Goal: Task Accomplishment & Management: Manage account settings

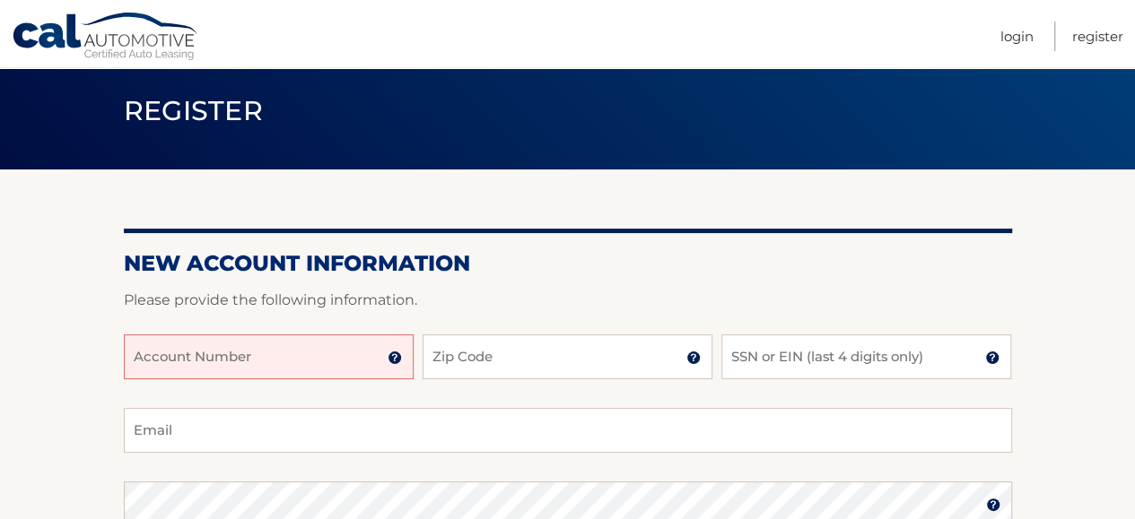
scroll to position [90, 0]
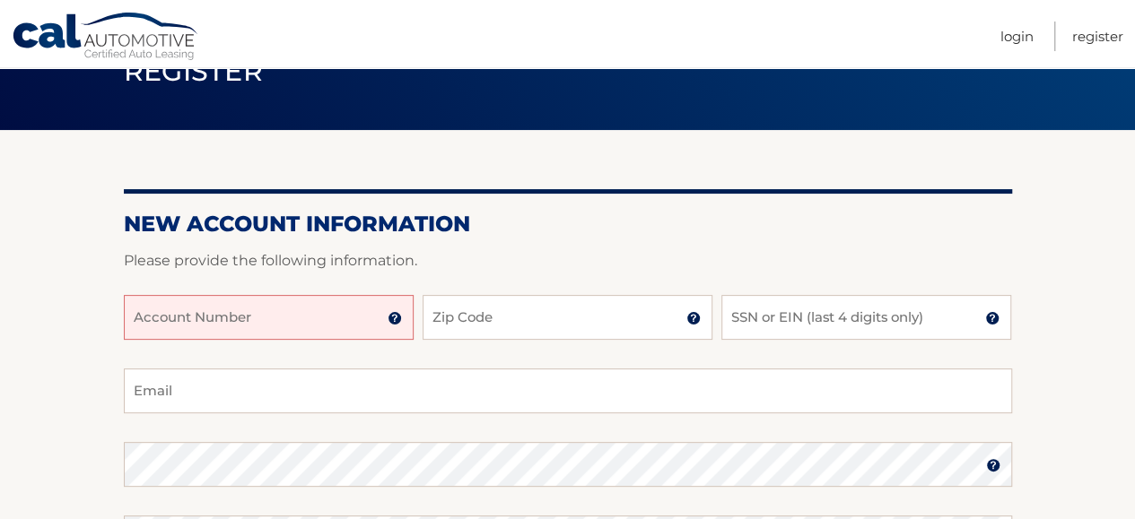
click at [262, 316] on input "Account Number" at bounding box center [269, 317] width 290 height 45
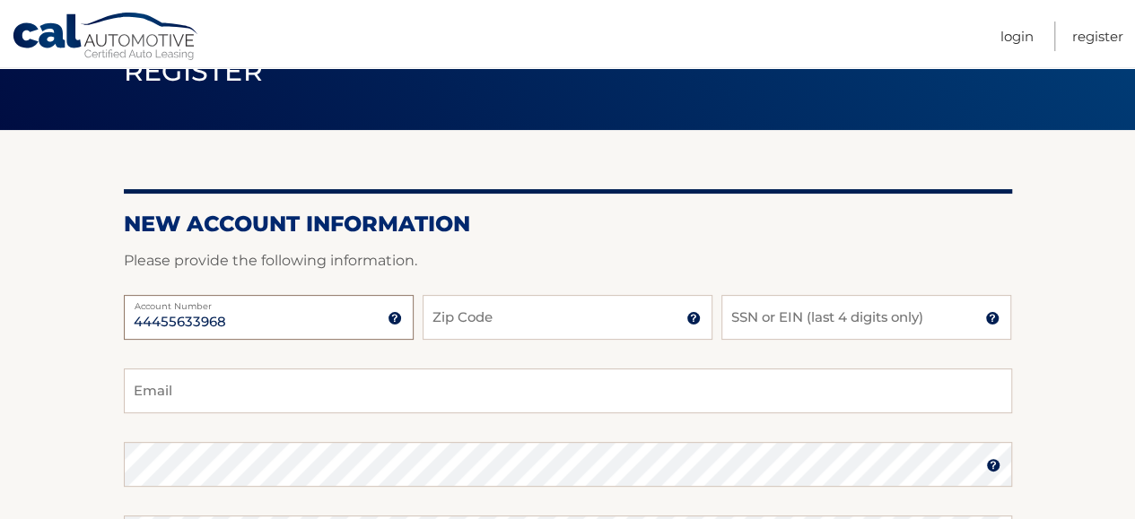
type input "44455633968"
click at [526, 326] on input "Zip Code" at bounding box center [567, 317] width 290 height 45
type input "33928"
type input "jaclynholimon@gmail.com"
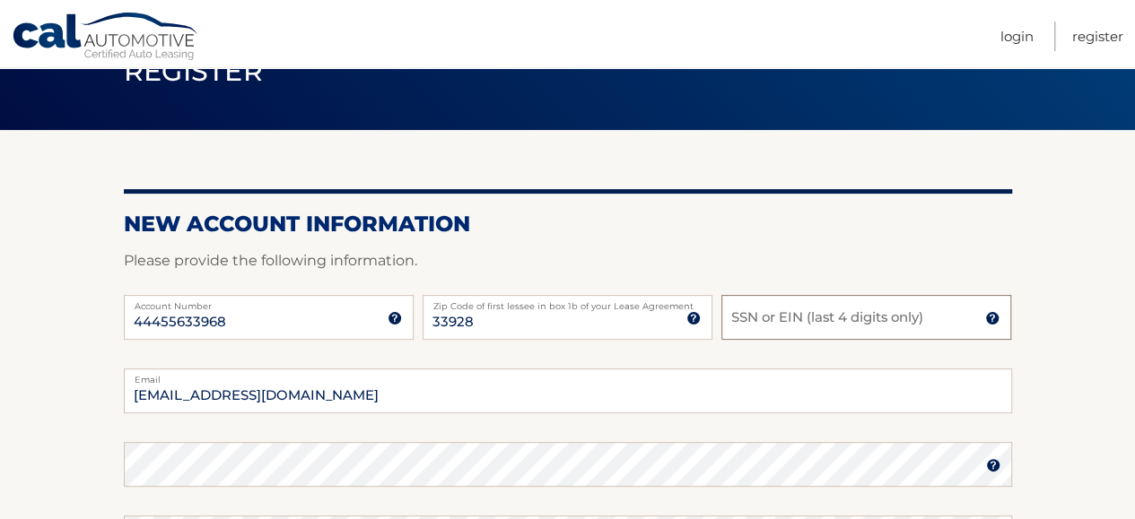
click at [760, 317] on input "SSN or EIN (last 4 digits only)" at bounding box center [866, 317] width 290 height 45
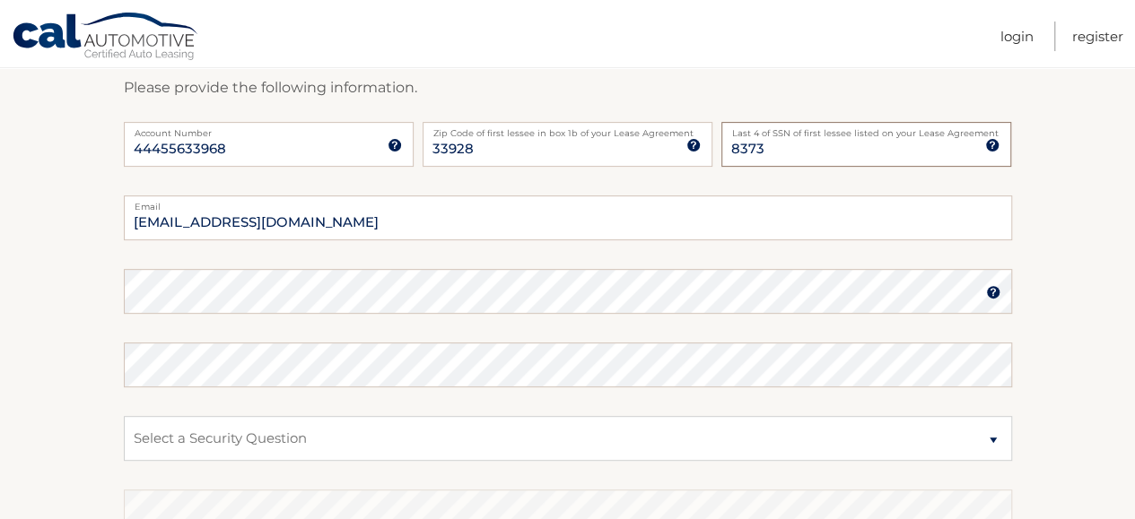
scroll to position [269, 0]
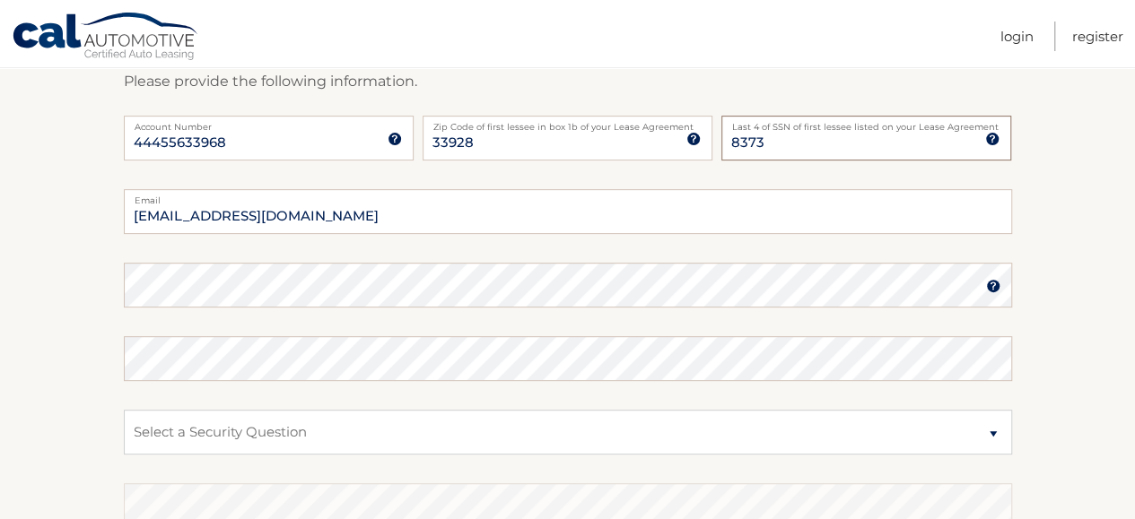
type input "8373"
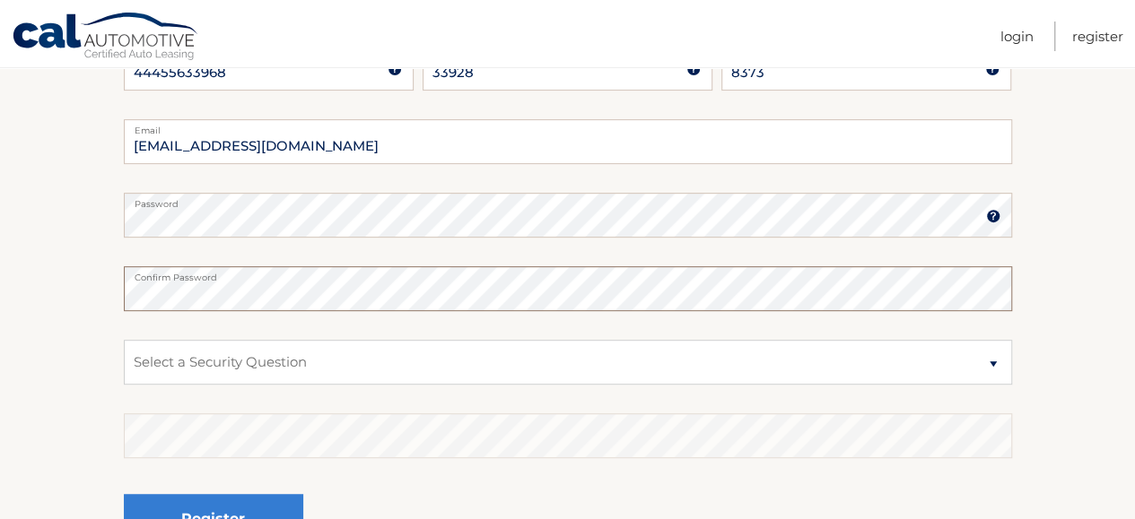
scroll to position [448, 0]
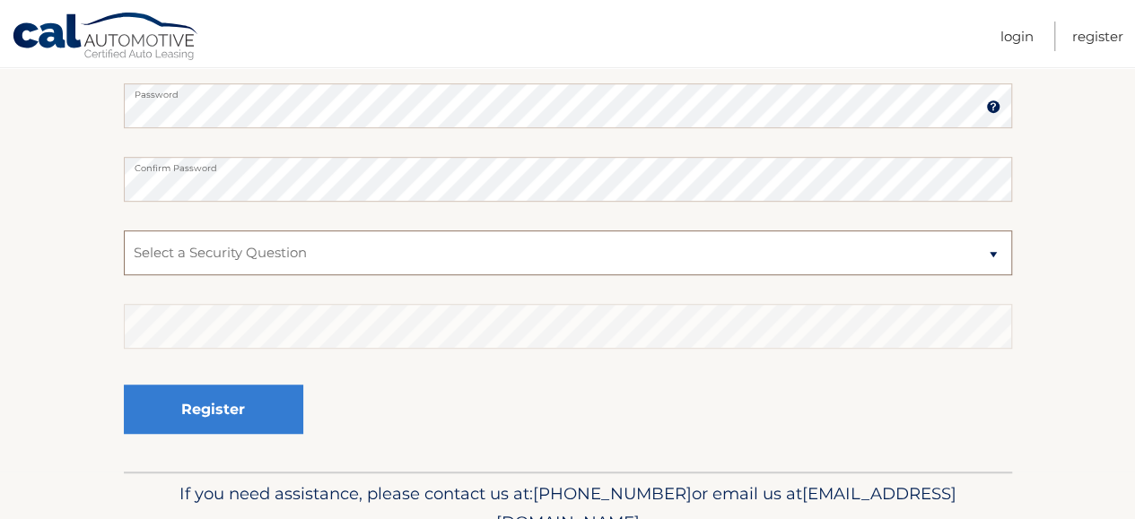
click at [436, 252] on select "Select a Security Question What was the name of your elementary school? What is…" at bounding box center [568, 253] width 888 height 45
select select "2"
click at [124, 231] on select "Select a Security Question What was the name of your elementary school? What is…" at bounding box center [568, 253] width 888 height 45
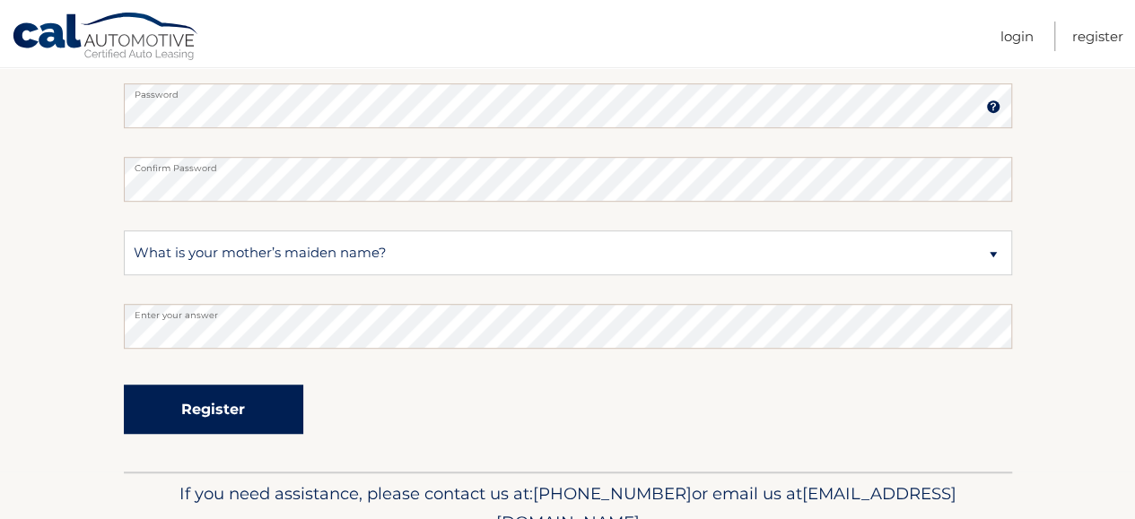
click at [233, 405] on button "Register" at bounding box center [213, 409] width 179 height 49
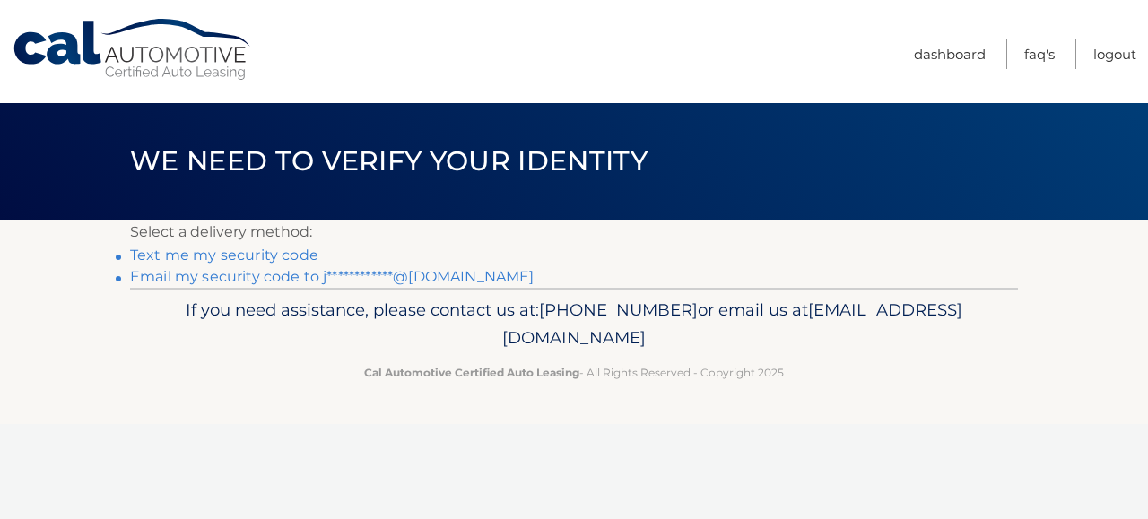
click at [267, 251] on link "Text me my security code" at bounding box center [224, 255] width 188 height 17
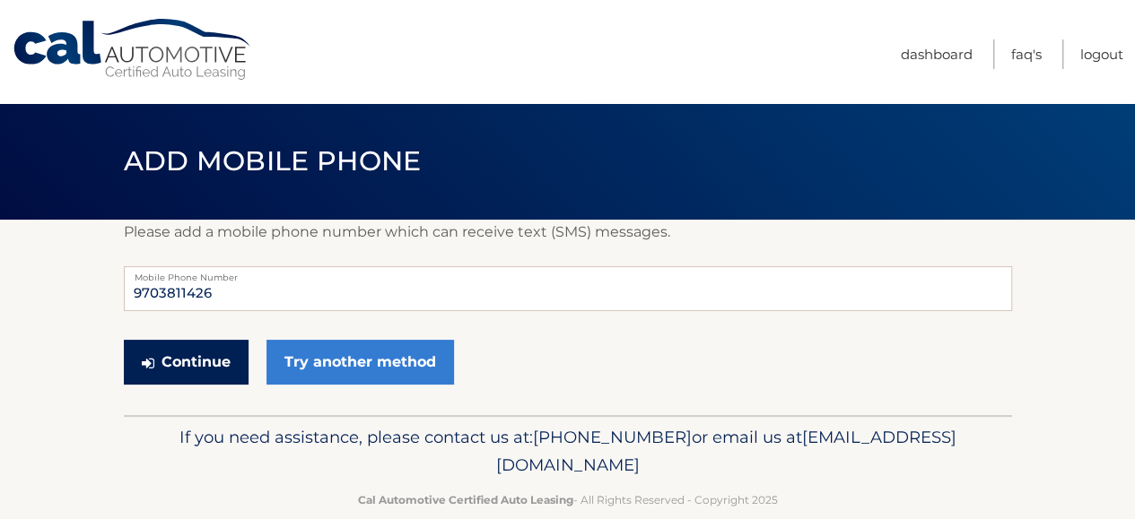
click at [225, 365] on button "Continue" at bounding box center [186, 362] width 125 height 45
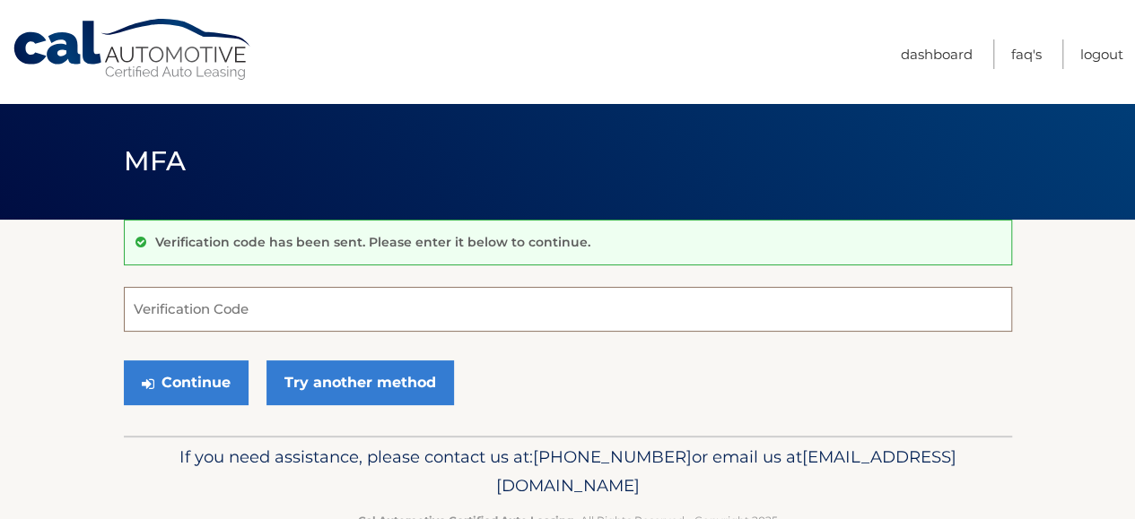
click at [258, 304] on input "Verification Code" at bounding box center [568, 309] width 888 height 45
type input "295378"
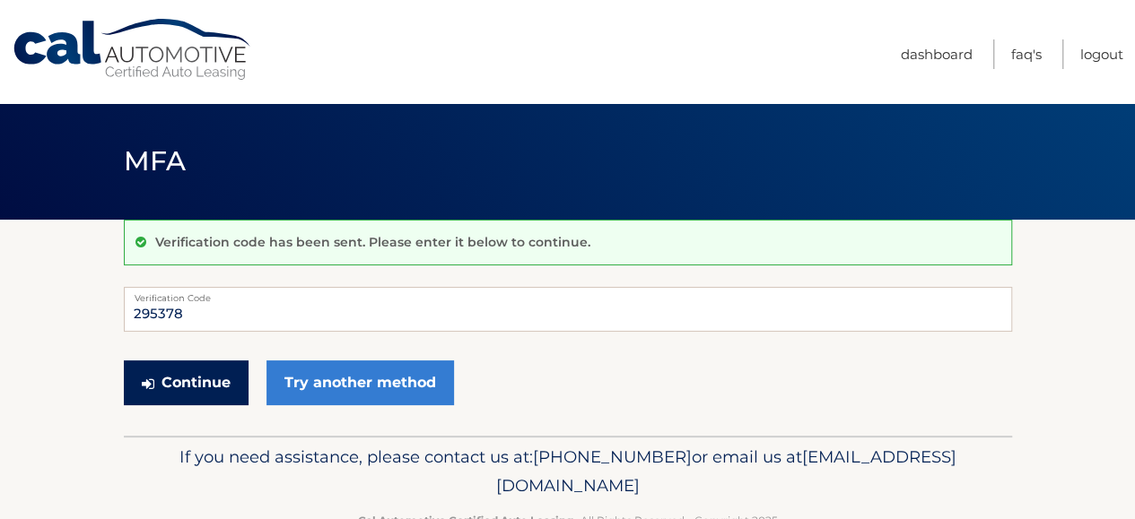
click at [184, 397] on button "Continue" at bounding box center [186, 383] width 125 height 45
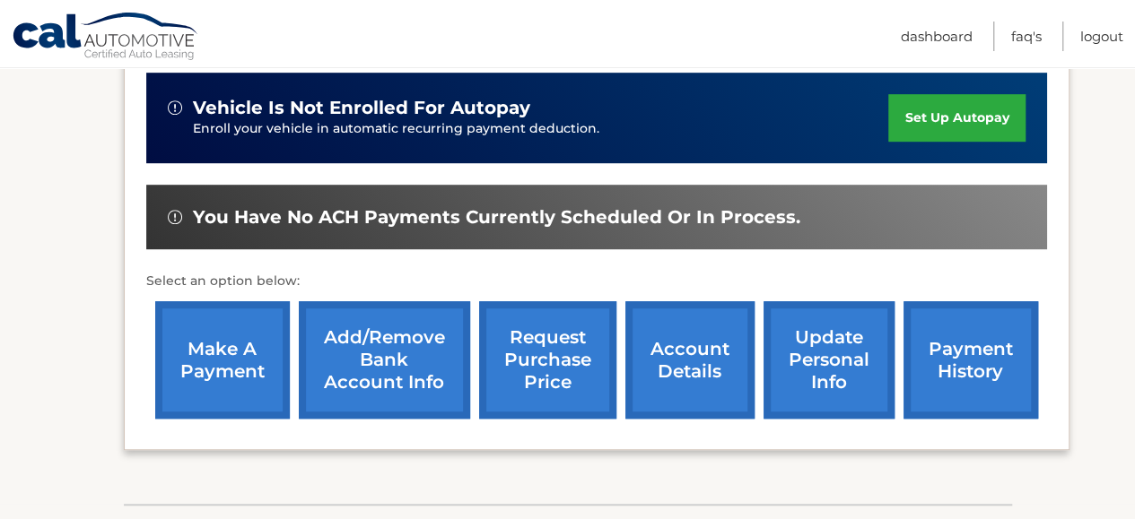
scroll to position [538, 0]
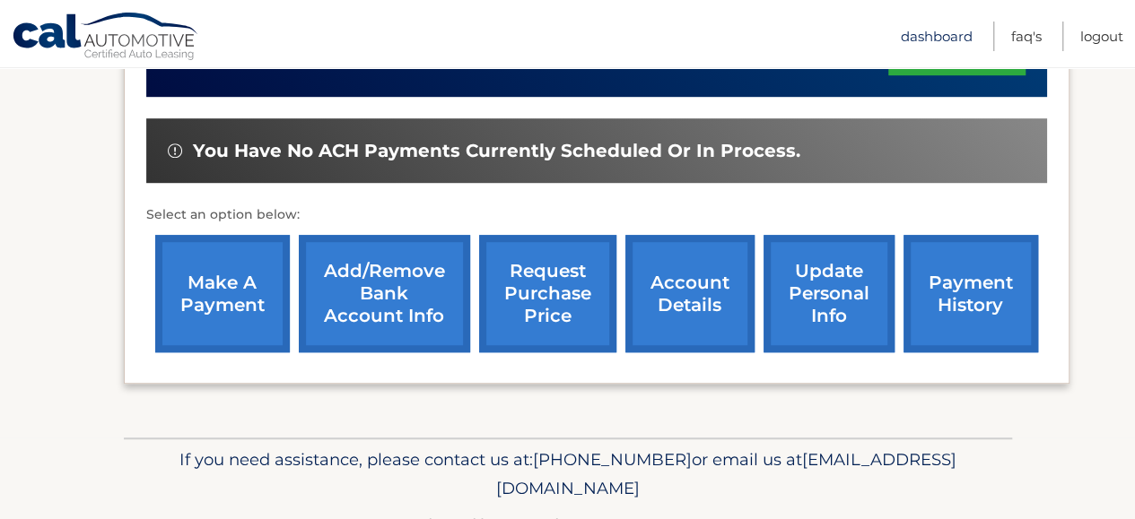
click at [924, 31] on link "Dashboard" at bounding box center [937, 37] width 72 height 30
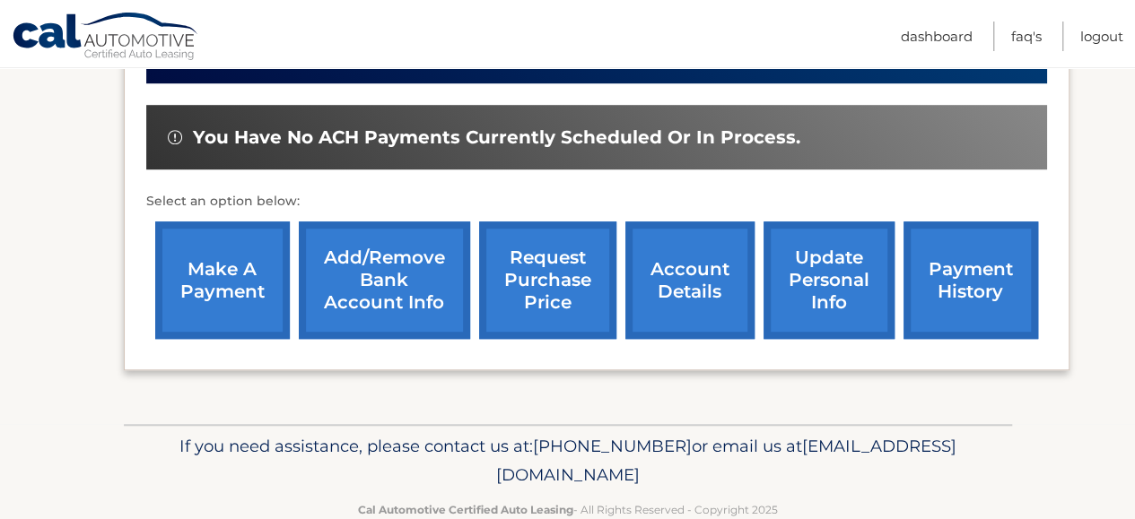
scroll to position [297, 0]
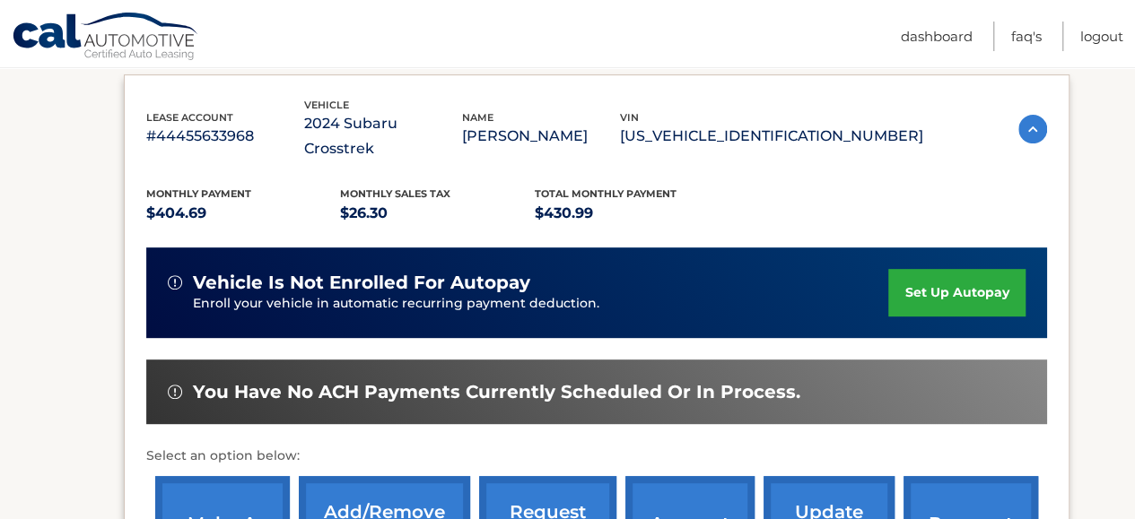
click at [1026, 118] on img at bounding box center [1032, 129] width 29 height 29
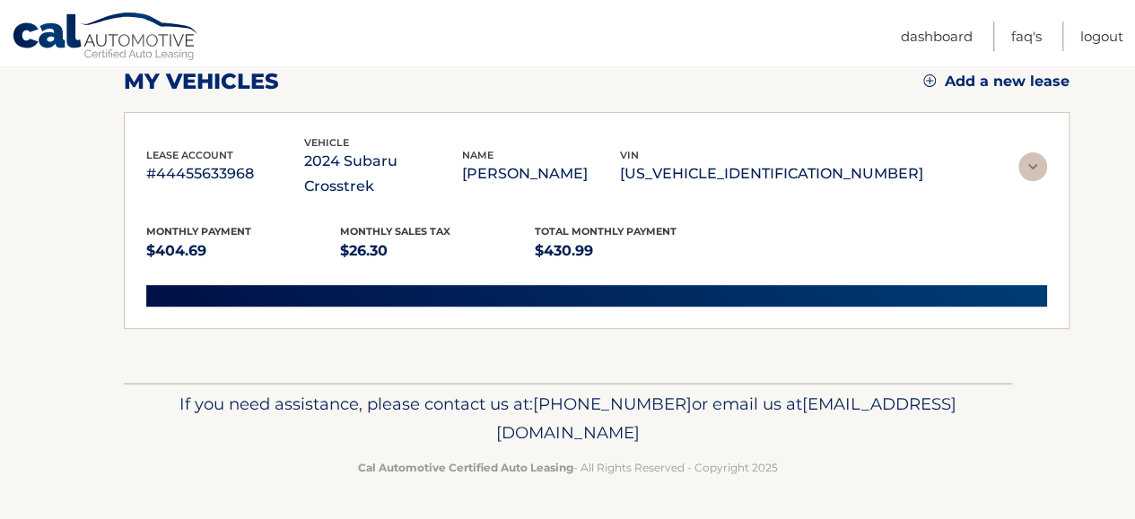
scroll to position [125, 0]
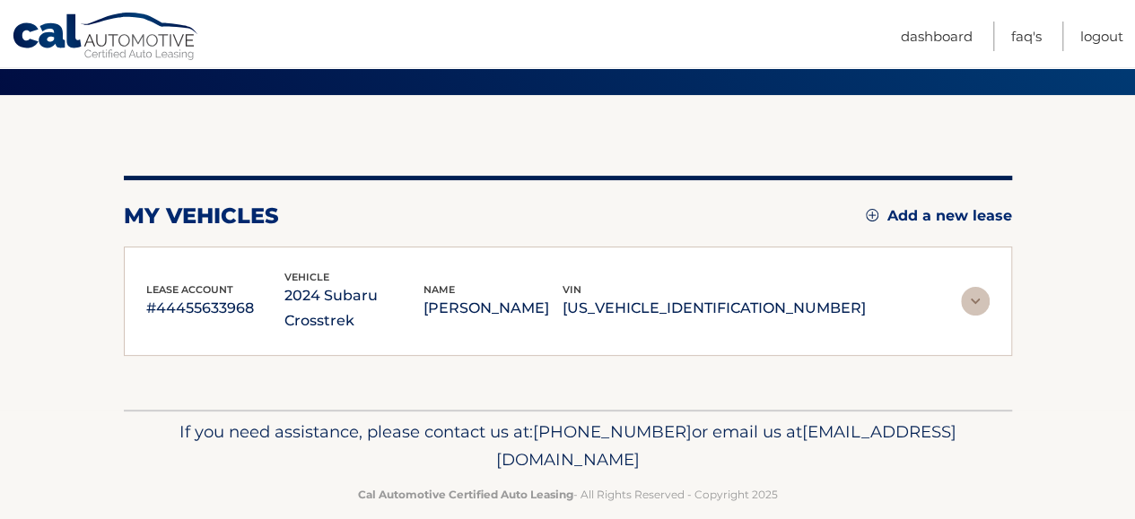
click at [970, 296] on img at bounding box center [975, 301] width 29 height 29
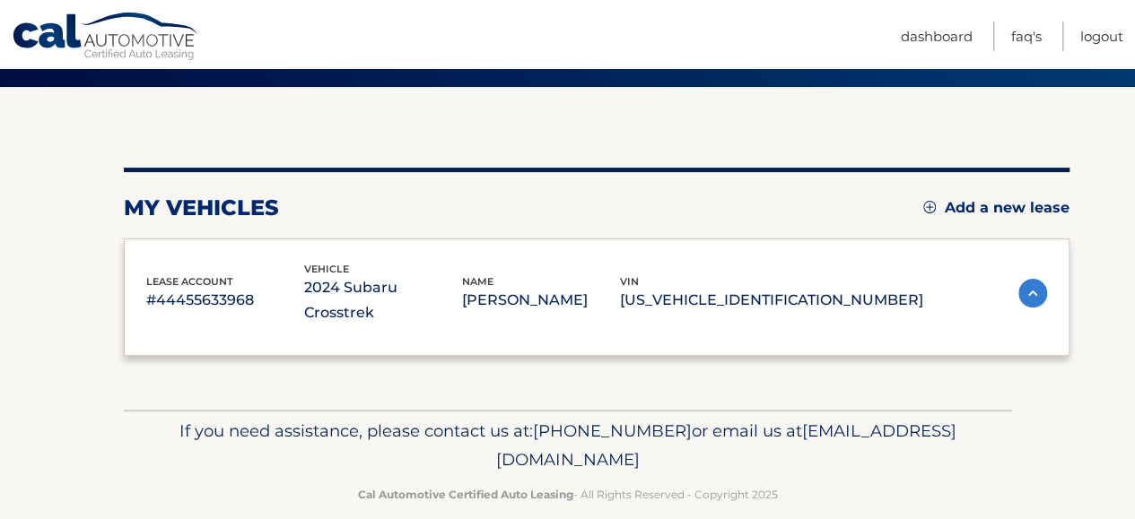
scroll to position [297, 0]
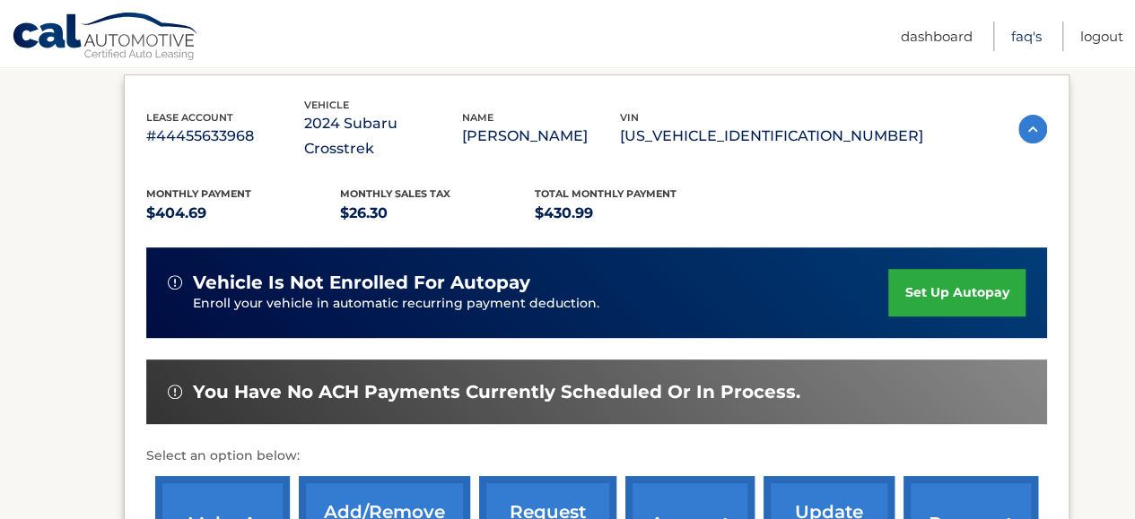
click at [1030, 35] on link "FAQ's" at bounding box center [1026, 37] width 30 height 30
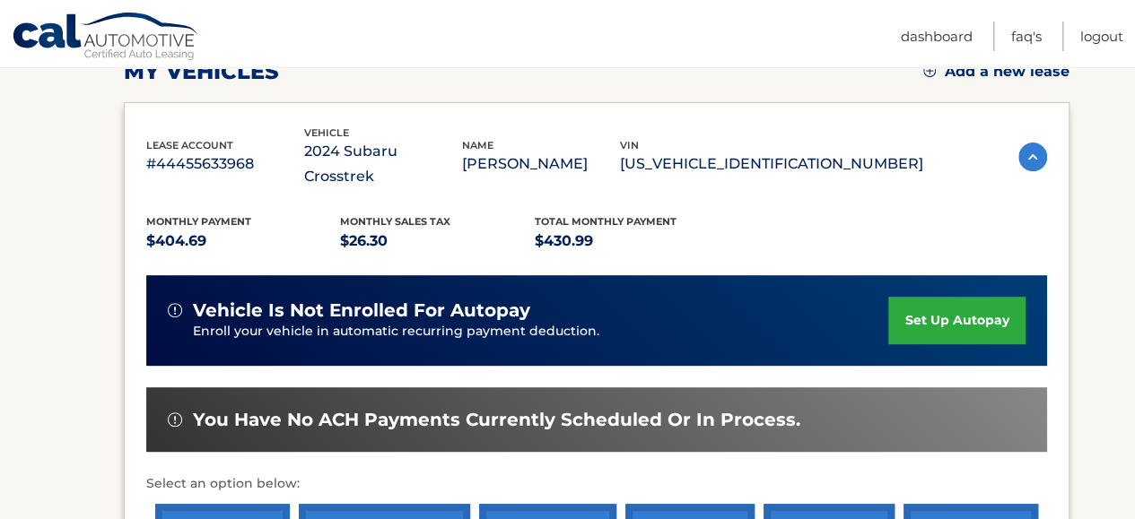
scroll to position [448, 0]
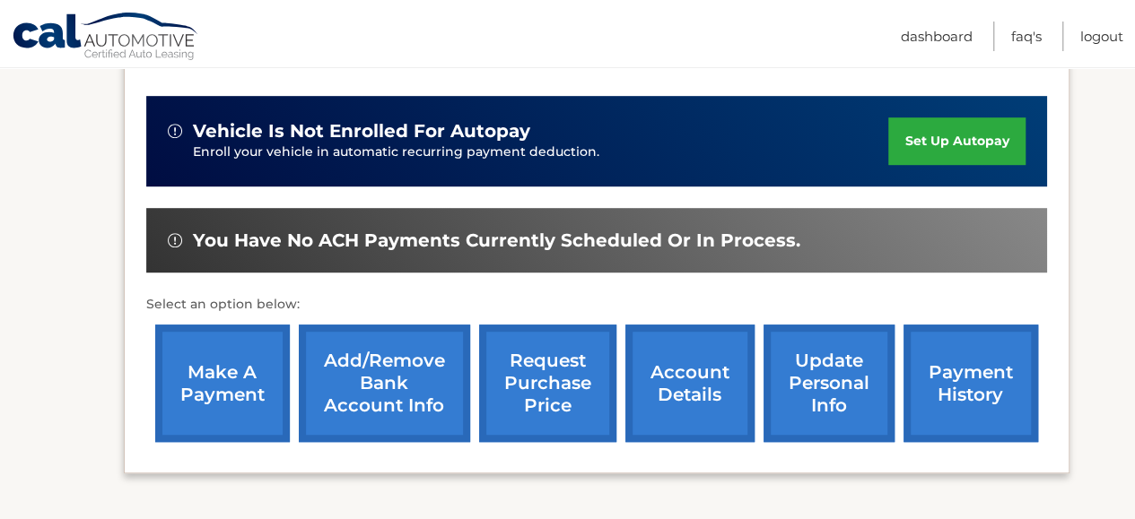
click at [543, 357] on link "request purchase price" at bounding box center [547, 383] width 137 height 117
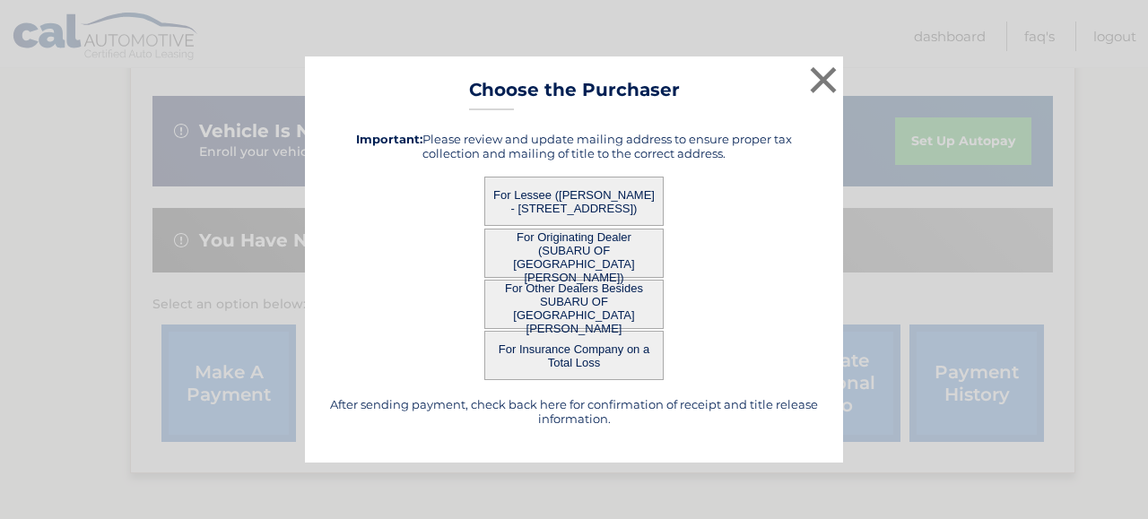
click at [790, 109] on div "× Choose the Purchaser After sending payment, check back here for confirmation …" at bounding box center [574, 260] width 538 height 406
click at [814, 85] on button "×" at bounding box center [823, 80] width 36 height 36
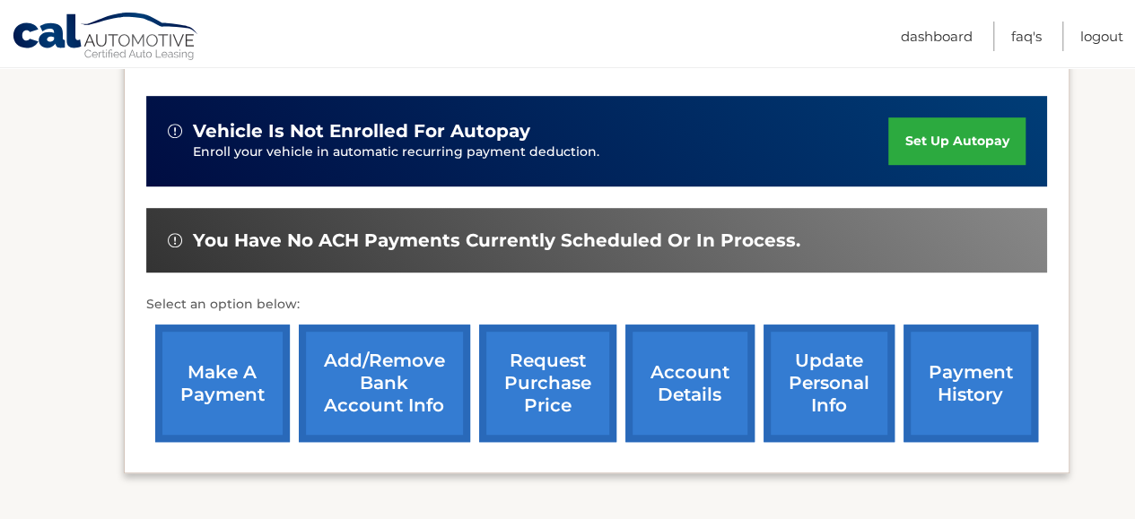
click at [675, 371] on link "account details" at bounding box center [689, 383] width 129 height 117
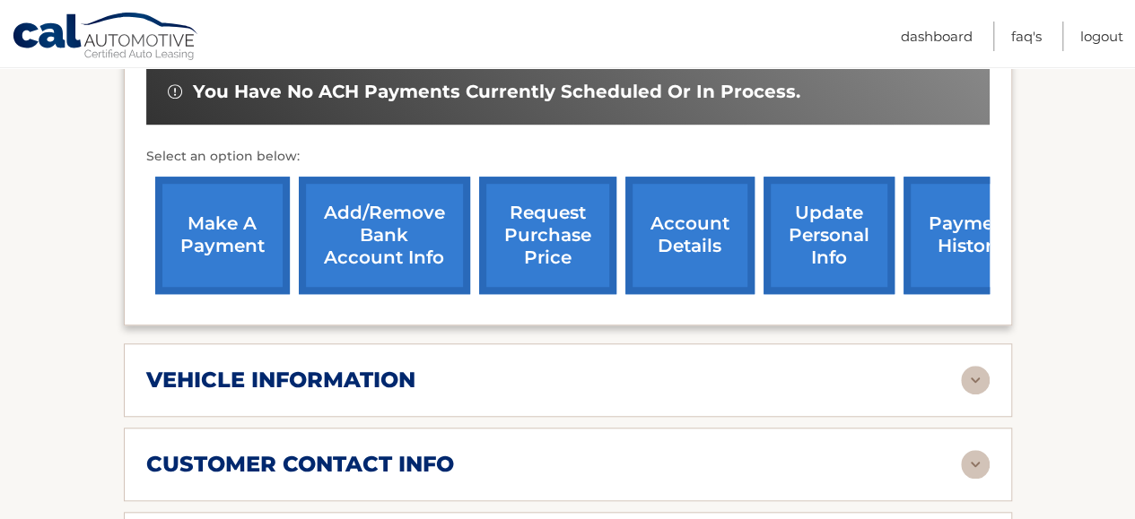
scroll to position [628, 0]
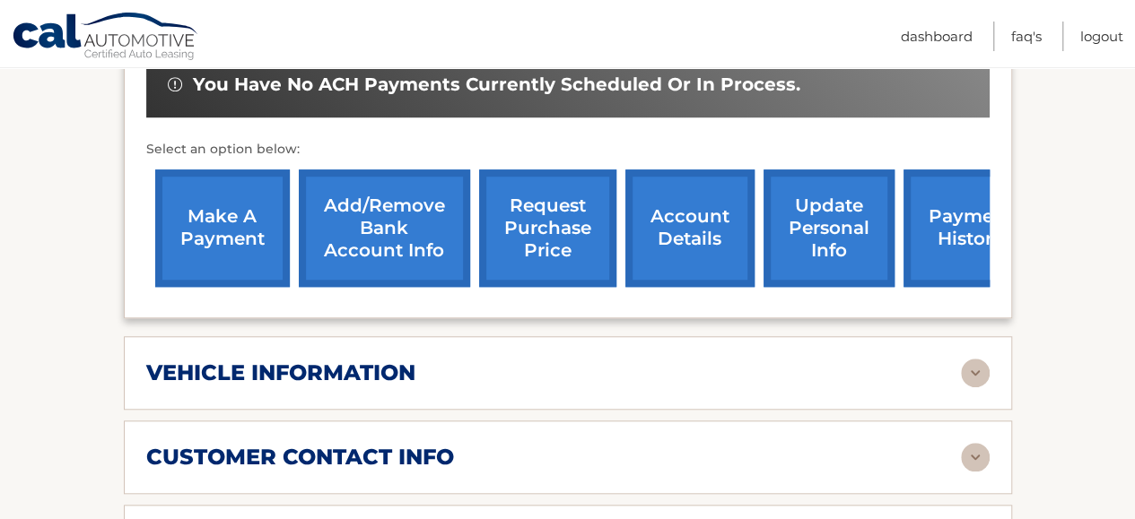
click at [967, 359] on img at bounding box center [975, 373] width 29 height 29
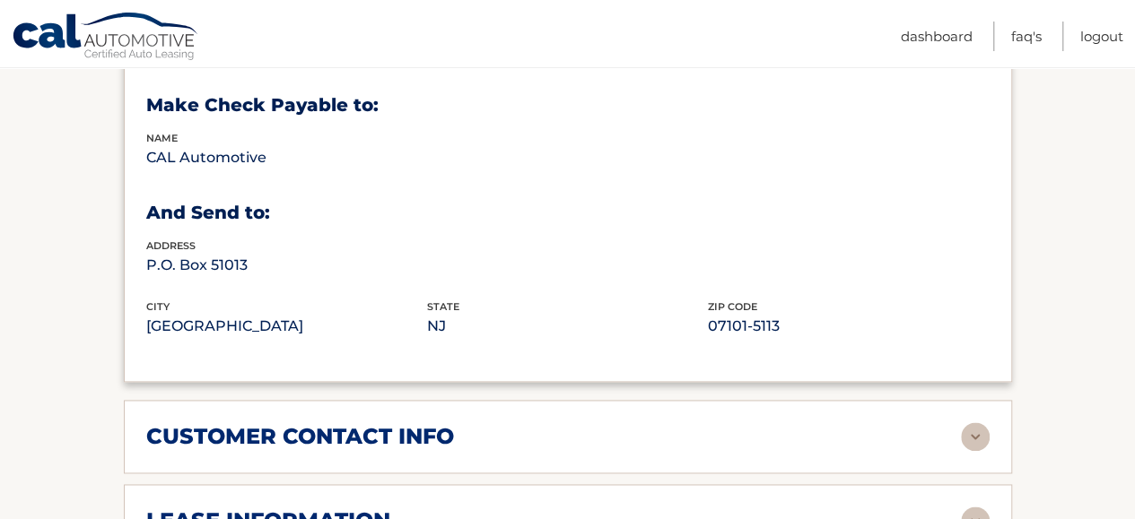
scroll to position [1166, 0]
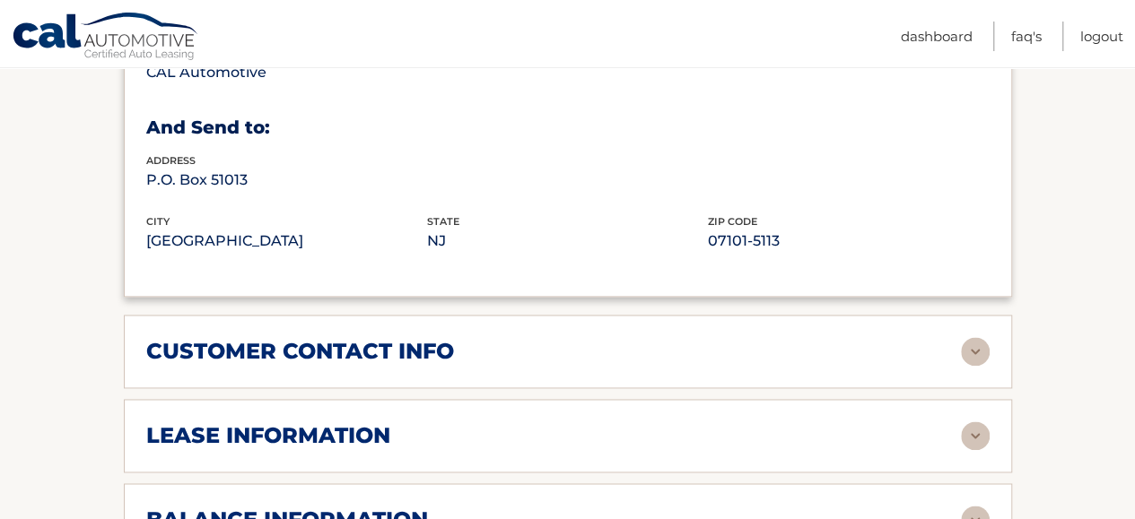
click at [970, 422] on img at bounding box center [975, 436] width 29 height 29
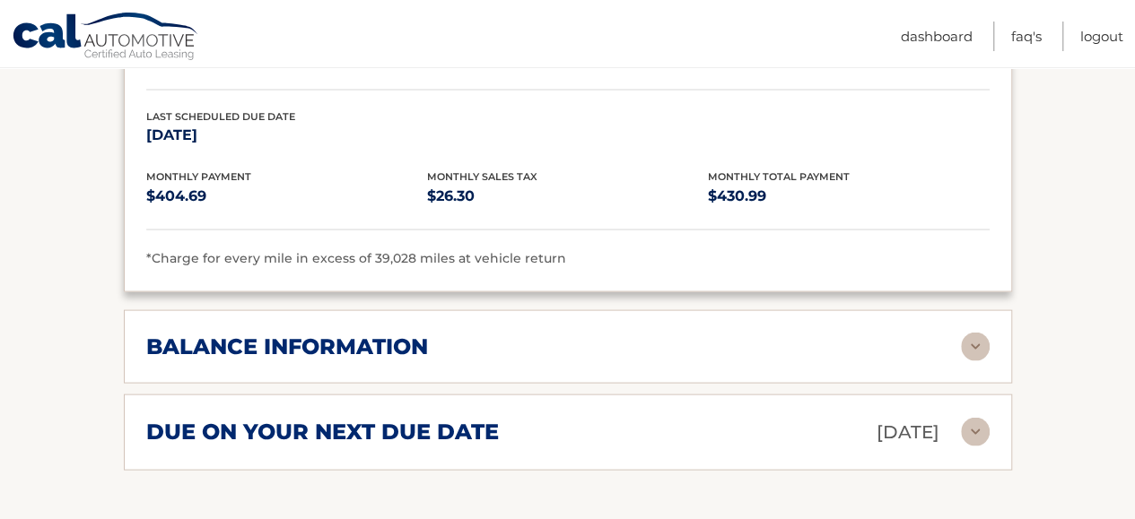
scroll to position [1704, 0]
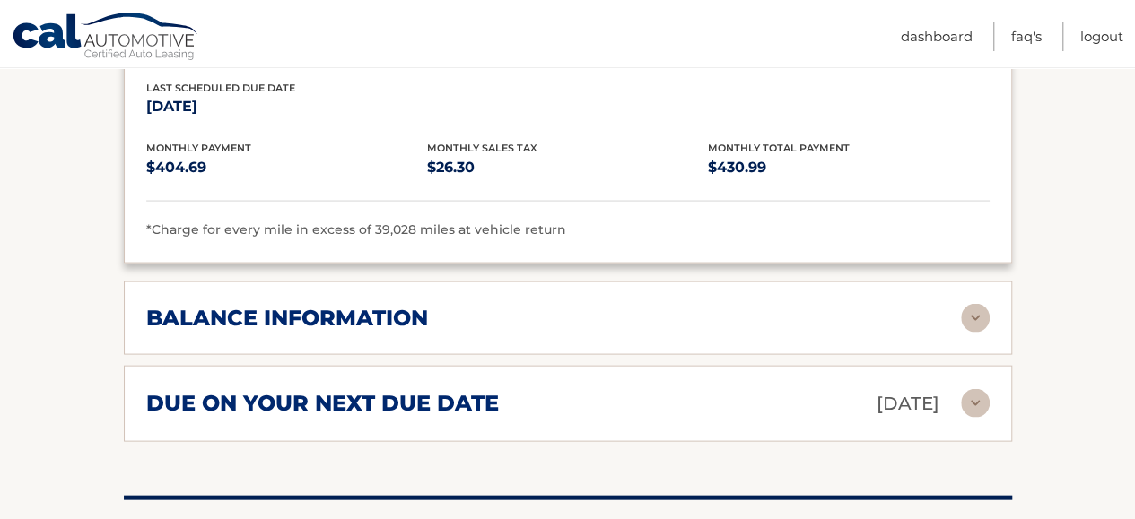
click at [970, 304] on img at bounding box center [975, 318] width 29 height 29
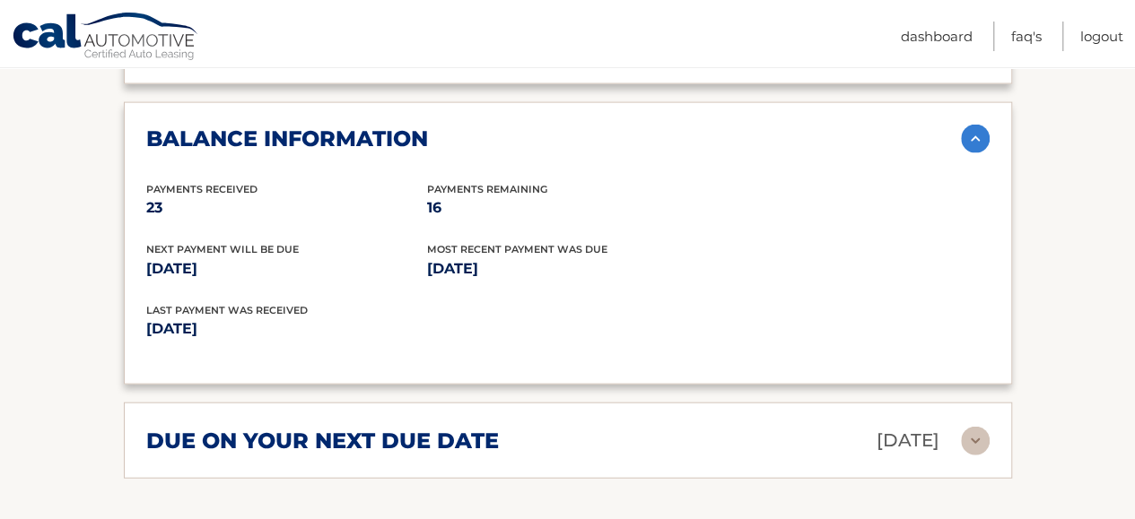
scroll to position [1973, 0]
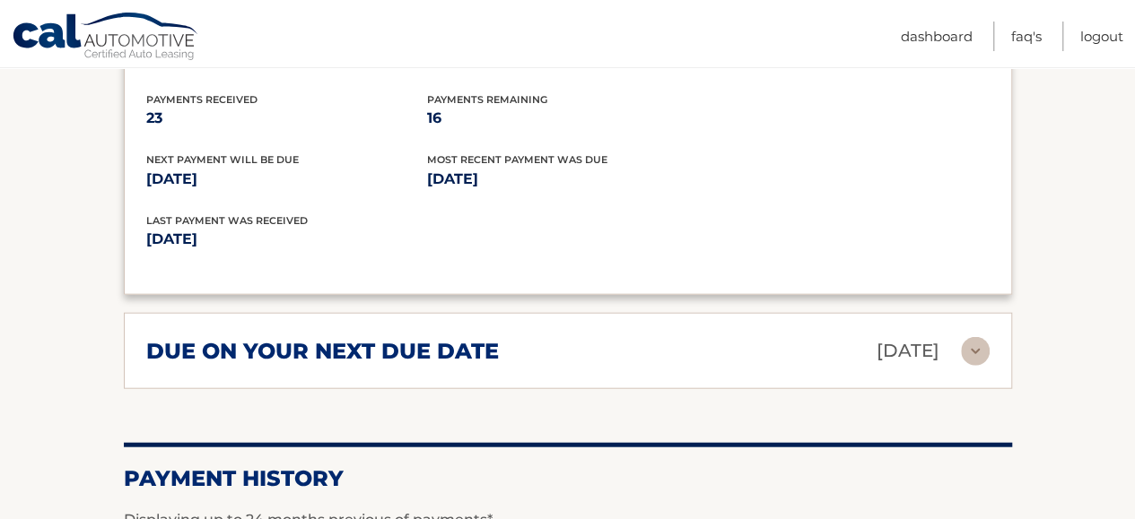
click at [973, 337] on img at bounding box center [975, 351] width 29 height 29
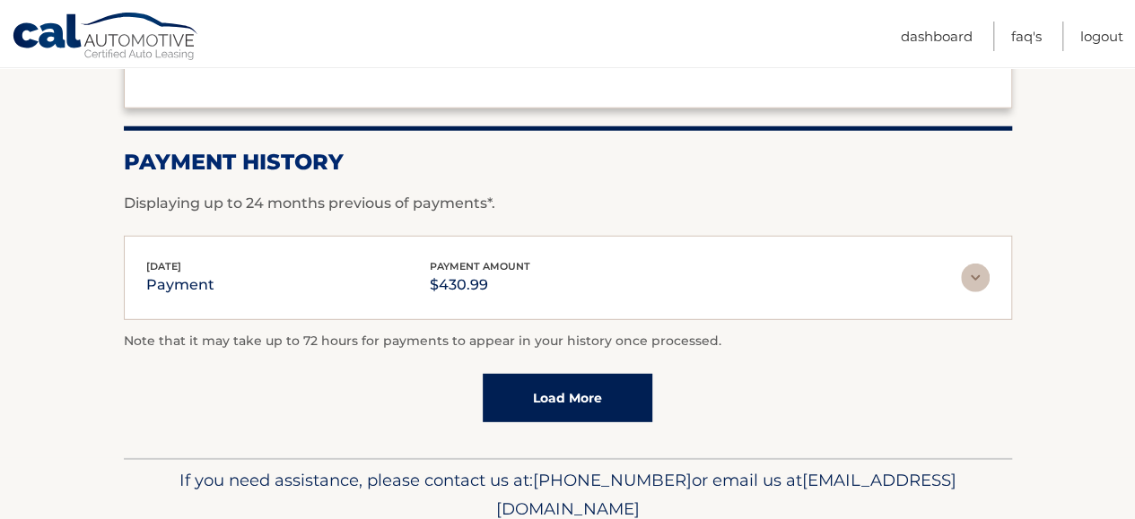
scroll to position [2459, 0]
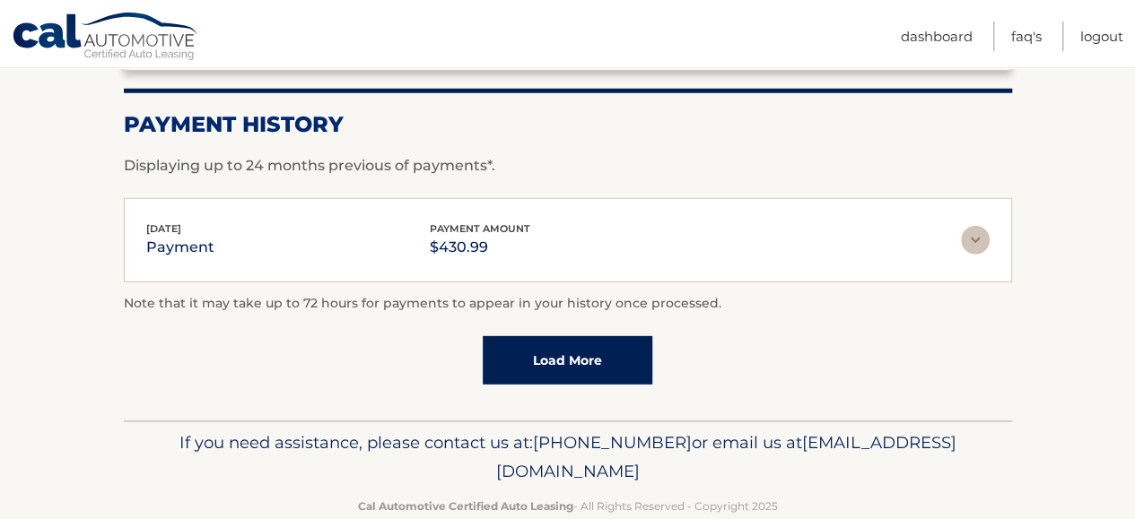
drag, startPoint x: 409, startPoint y: 433, endPoint x: 696, endPoint y: 411, distance: 287.9
click at [711, 432] on span "[EMAIL_ADDRESS][DOMAIN_NAME]" at bounding box center [726, 456] width 460 height 49
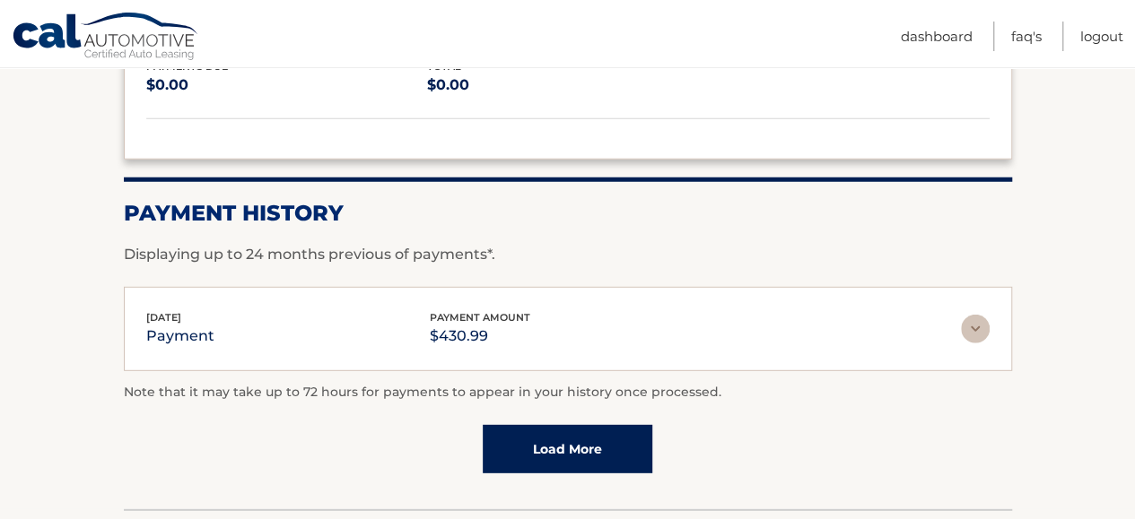
scroll to position [2190, 0]
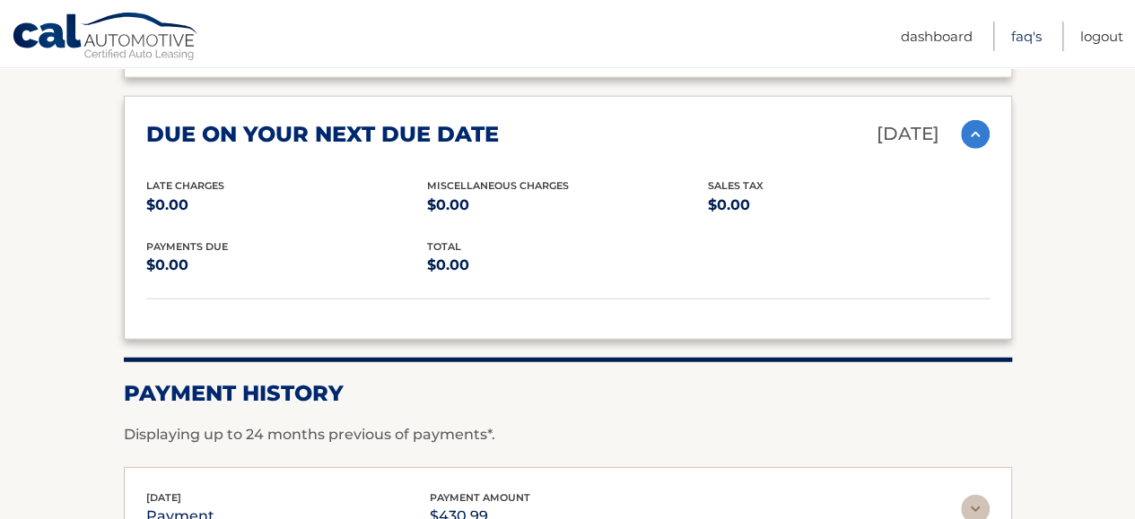
click at [1028, 33] on link "FAQ's" at bounding box center [1026, 37] width 30 height 30
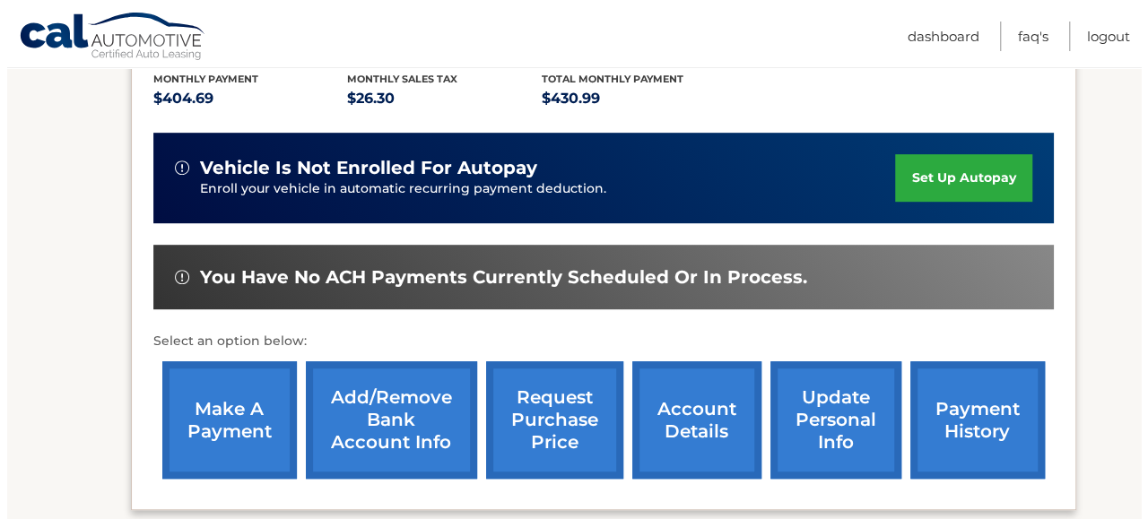
scroll to position [538, 0]
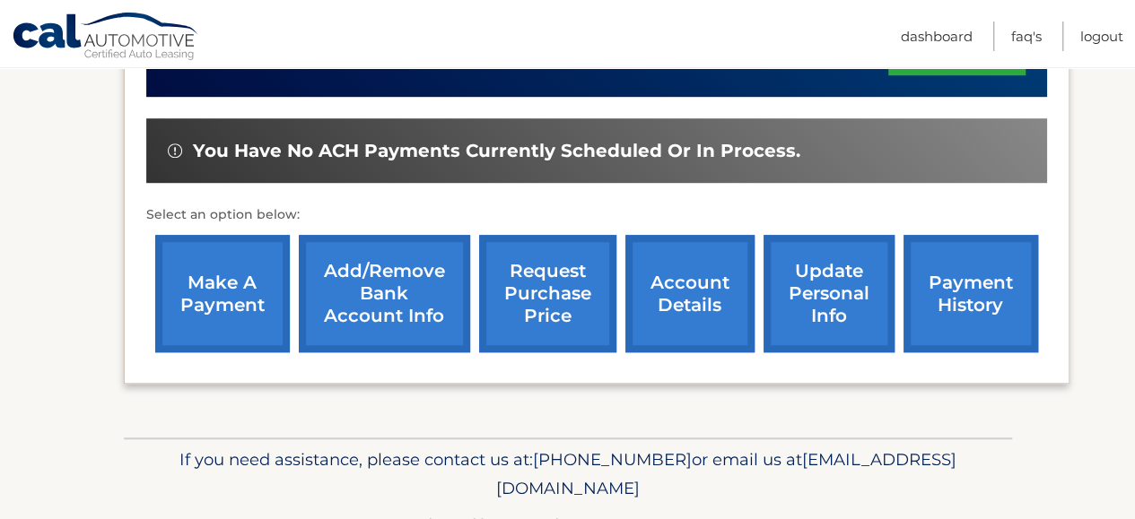
click at [556, 300] on link "request purchase price" at bounding box center [547, 293] width 137 height 117
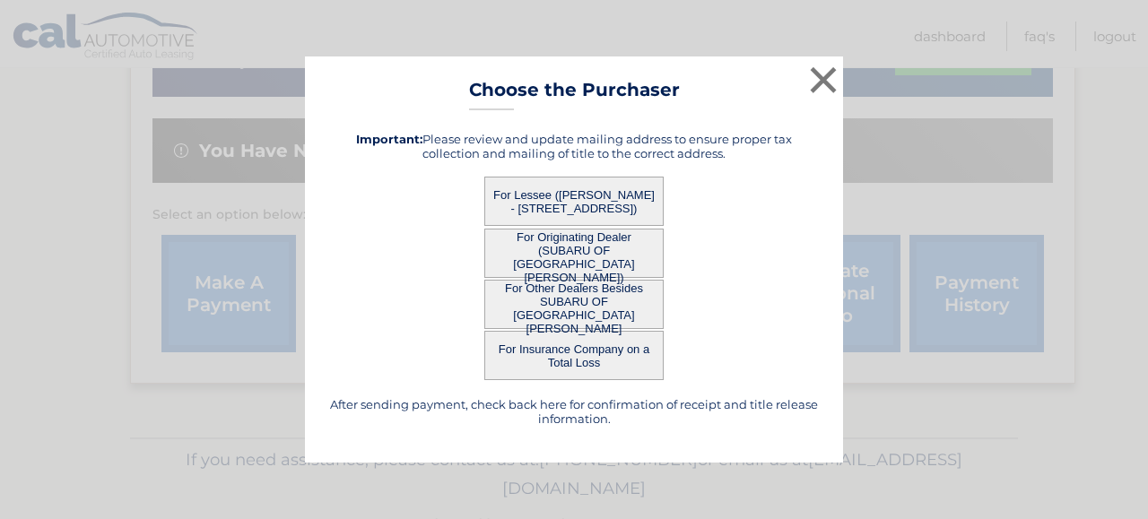
click at [557, 198] on button "For Lessee ([PERSON_NAME] - [STREET_ADDRESS])" at bounding box center [573, 201] width 179 height 49
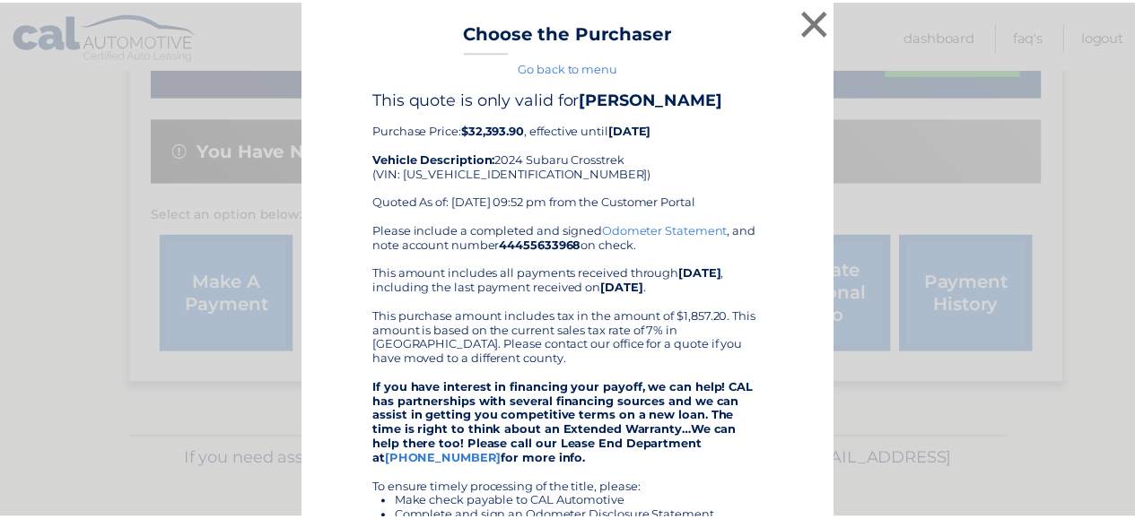
scroll to position [0, 0]
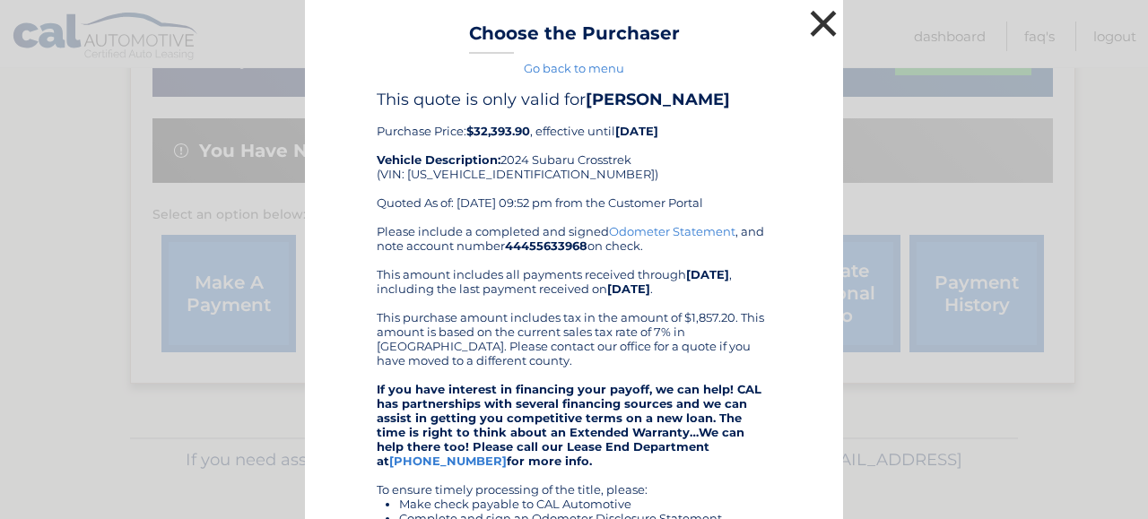
click at [819, 19] on button "×" at bounding box center [823, 23] width 36 height 36
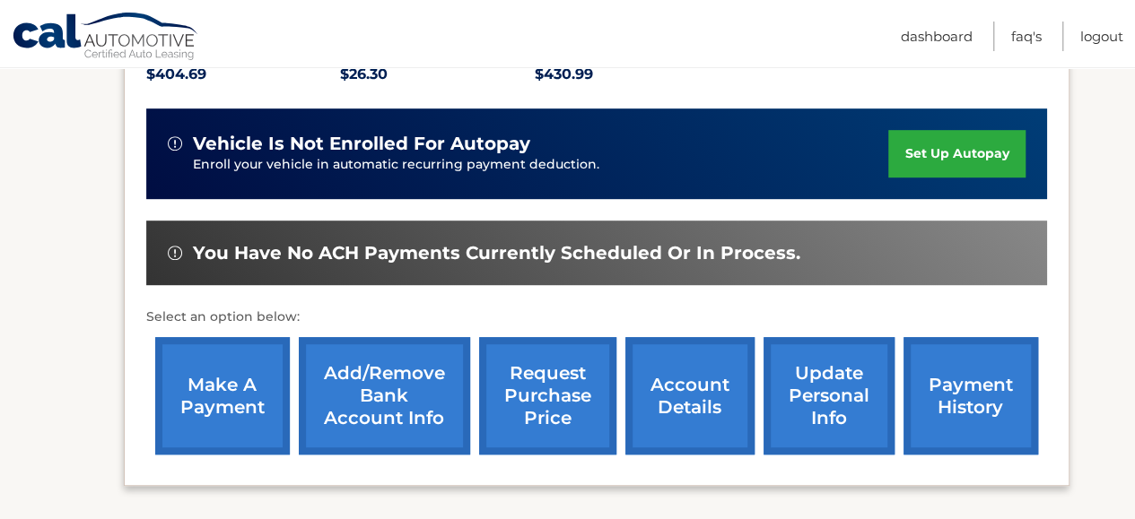
scroll to position [538, 0]
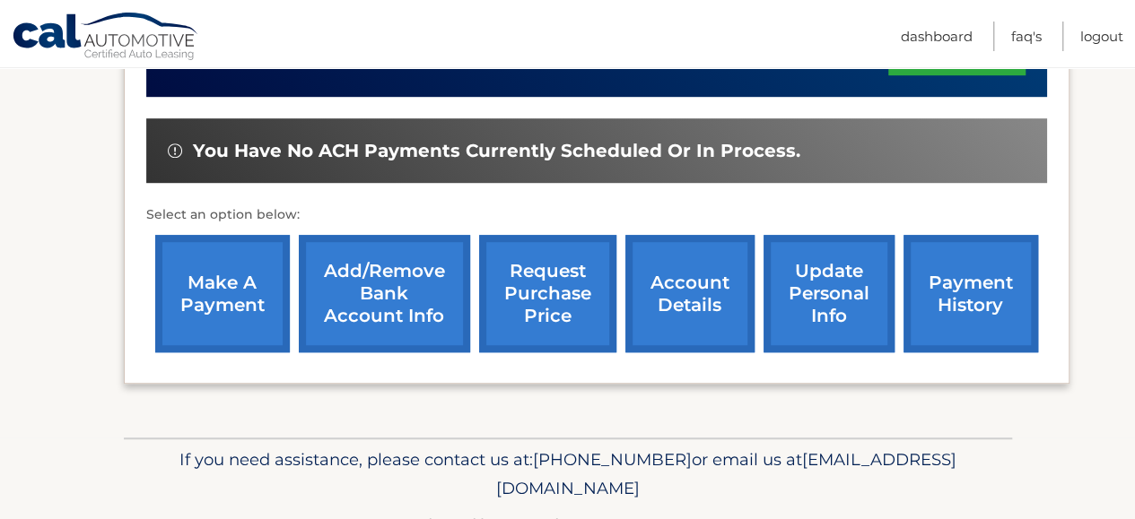
click at [952, 259] on link "payment history" at bounding box center [970, 293] width 135 height 117
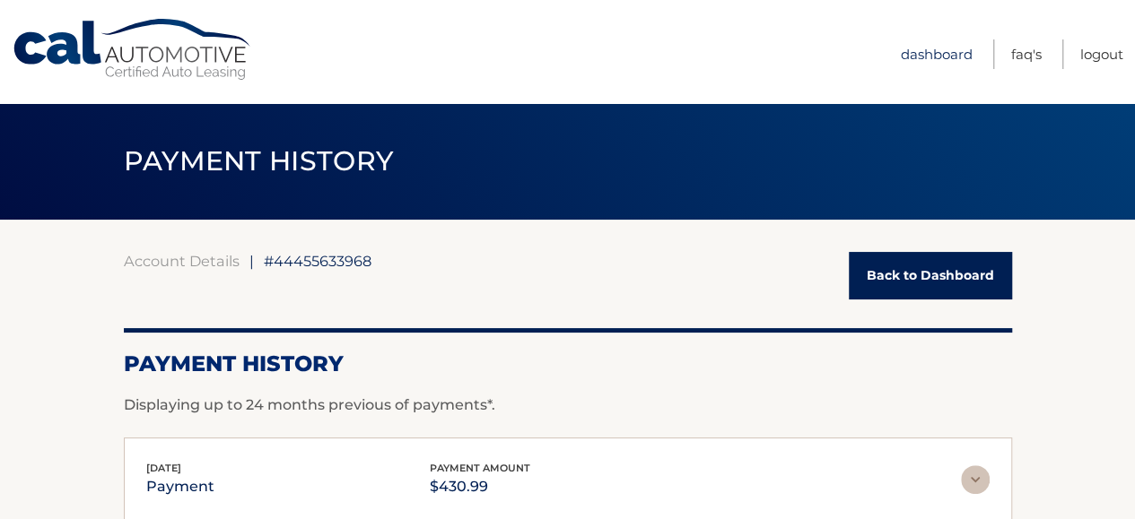
click at [945, 53] on link "Dashboard" at bounding box center [937, 54] width 72 height 30
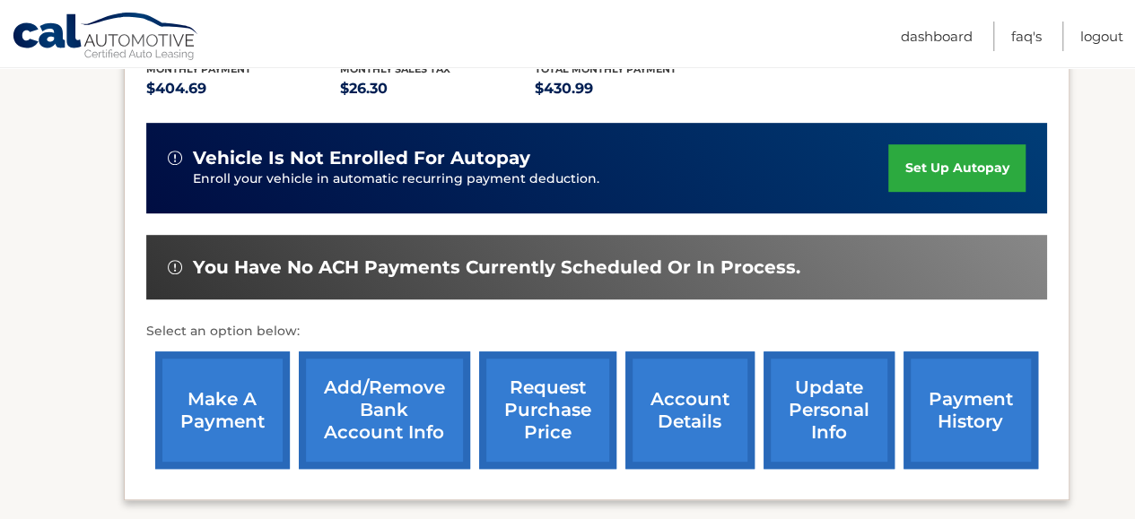
scroll to position [448, 0]
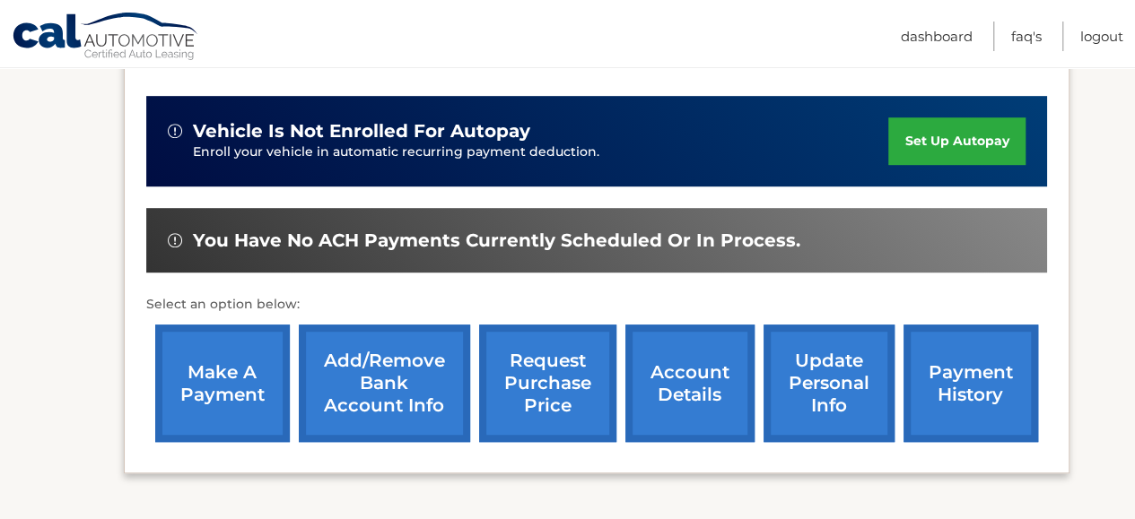
click at [703, 351] on link "account details" at bounding box center [689, 383] width 129 height 117
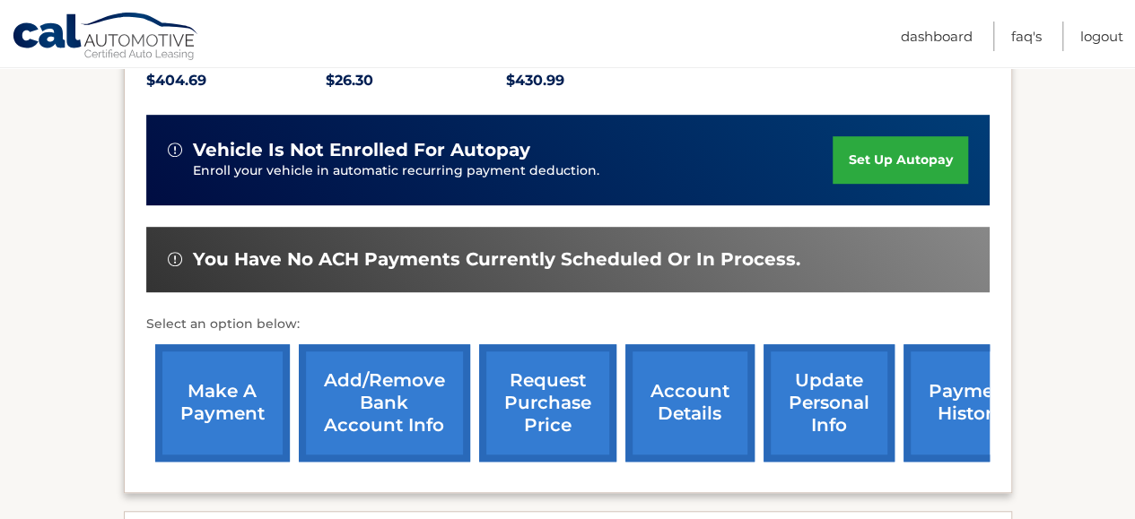
scroll to position [628, 0]
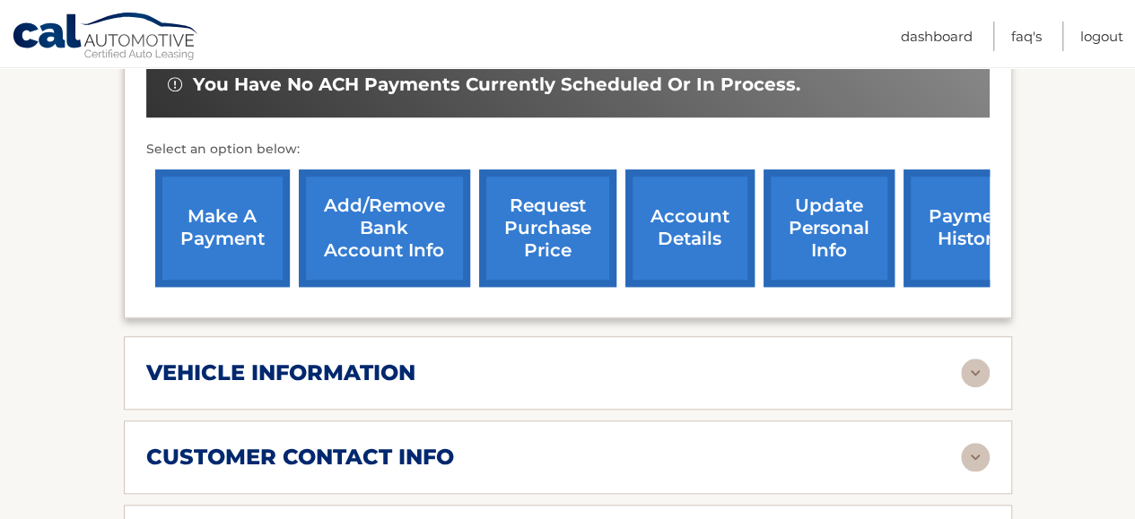
click at [978, 359] on img at bounding box center [975, 373] width 29 height 29
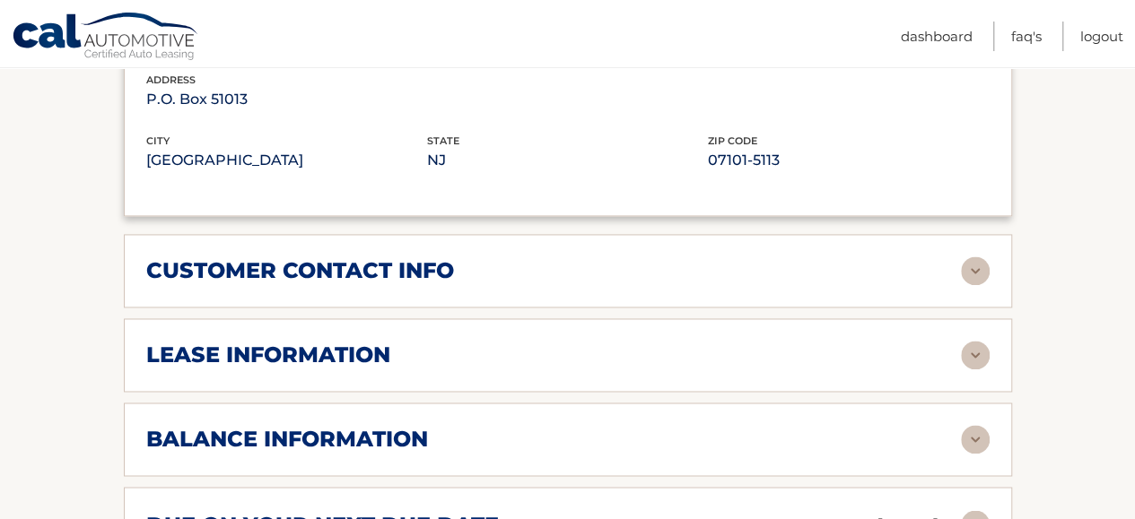
scroll to position [1256, 0]
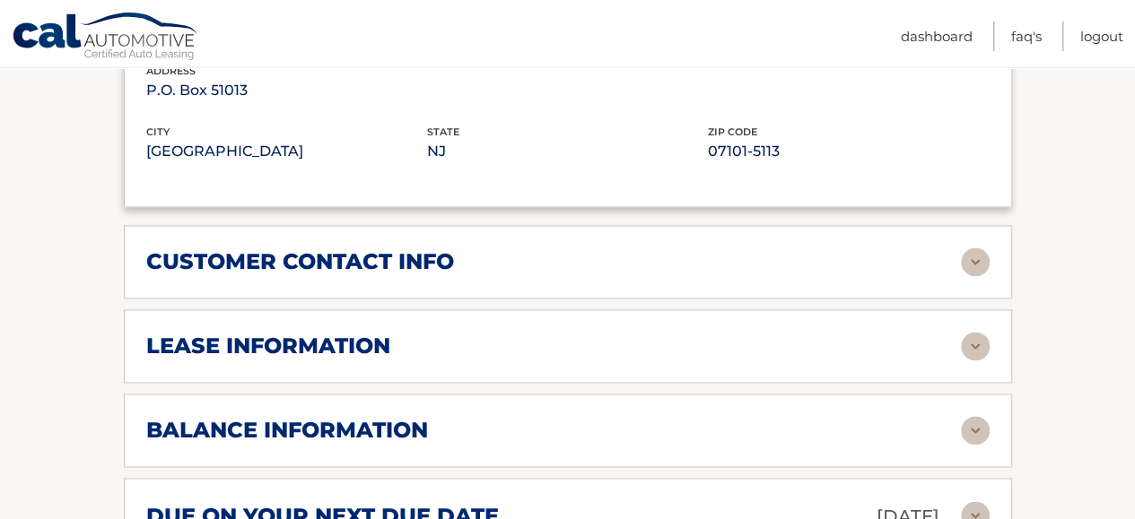
click at [966, 332] on img at bounding box center [975, 346] width 29 height 29
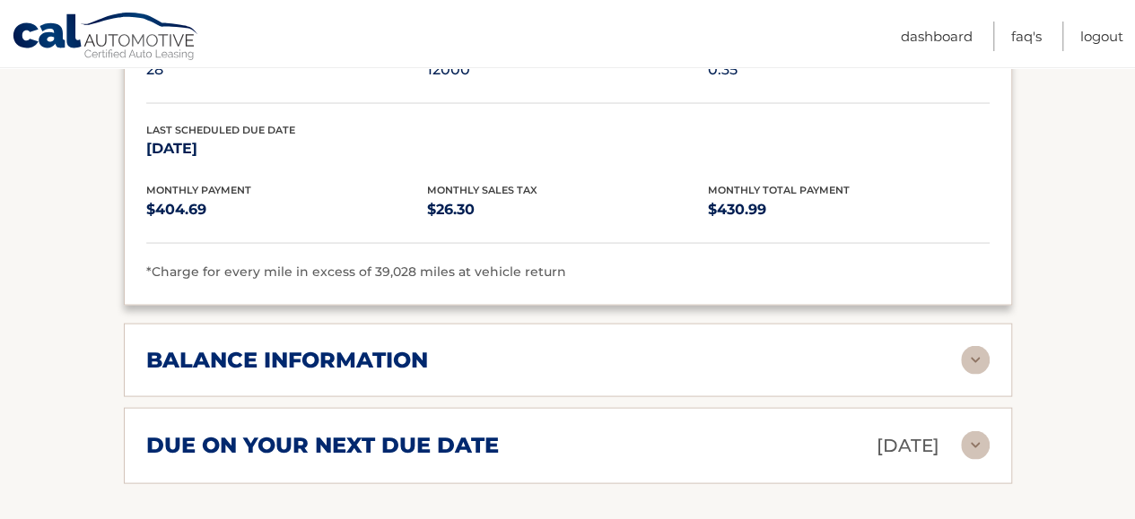
scroll to position [1704, 0]
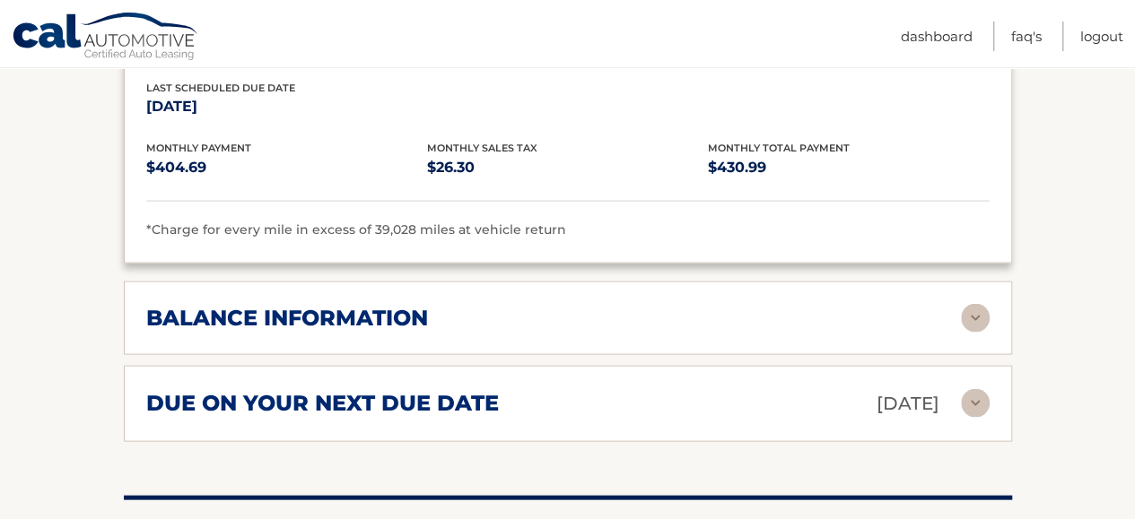
click at [983, 304] on img at bounding box center [975, 318] width 29 height 29
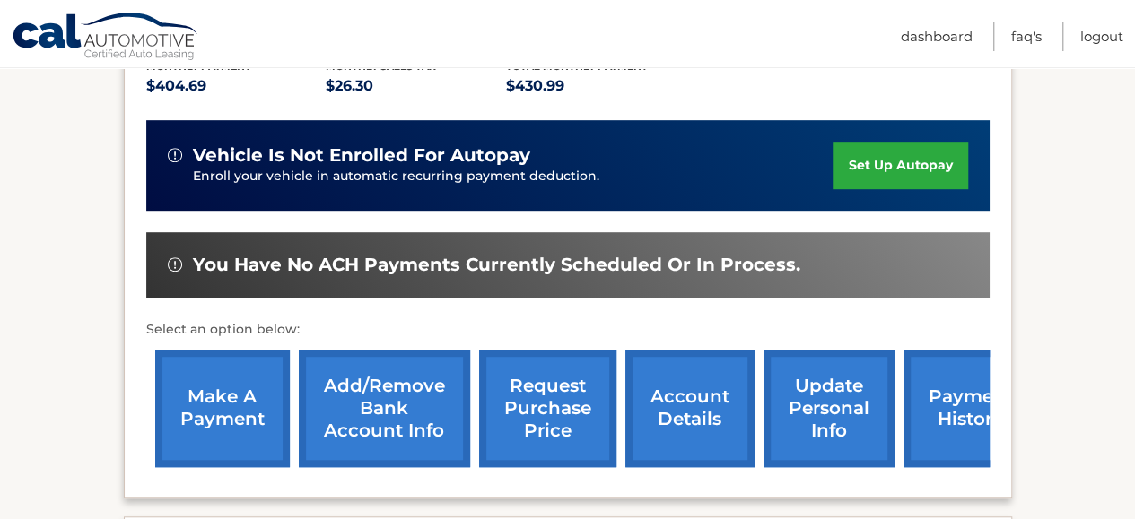
scroll to position [628, 0]
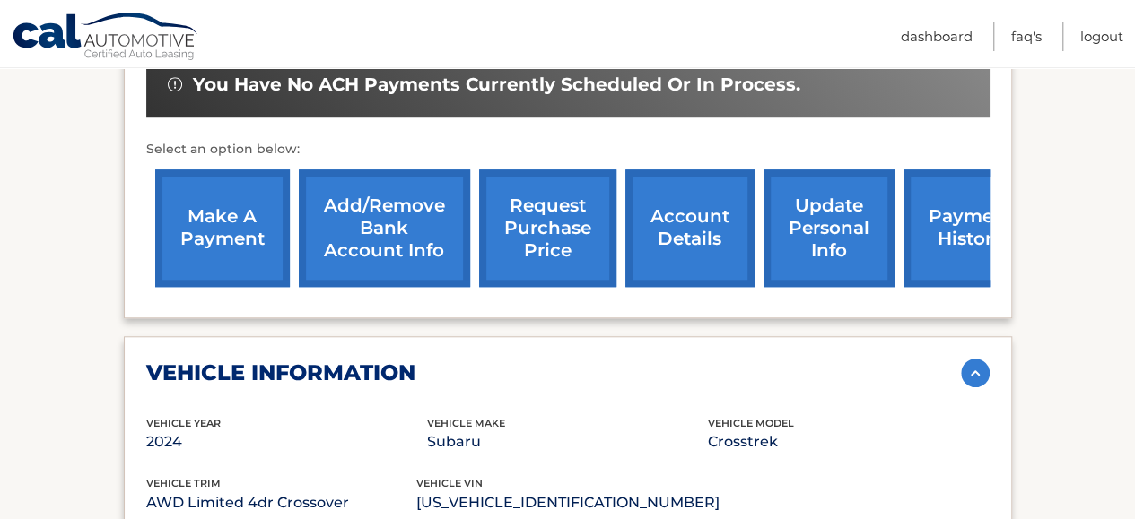
click at [831, 139] on p "Select an option below:" at bounding box center [567, 150] width 843 height 22
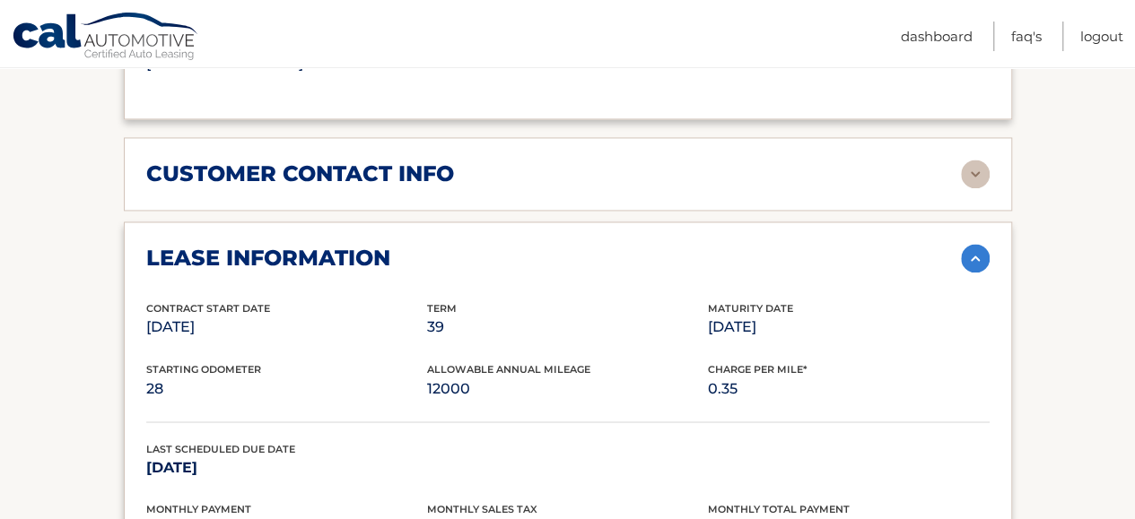
scroll to position [1345, 0]
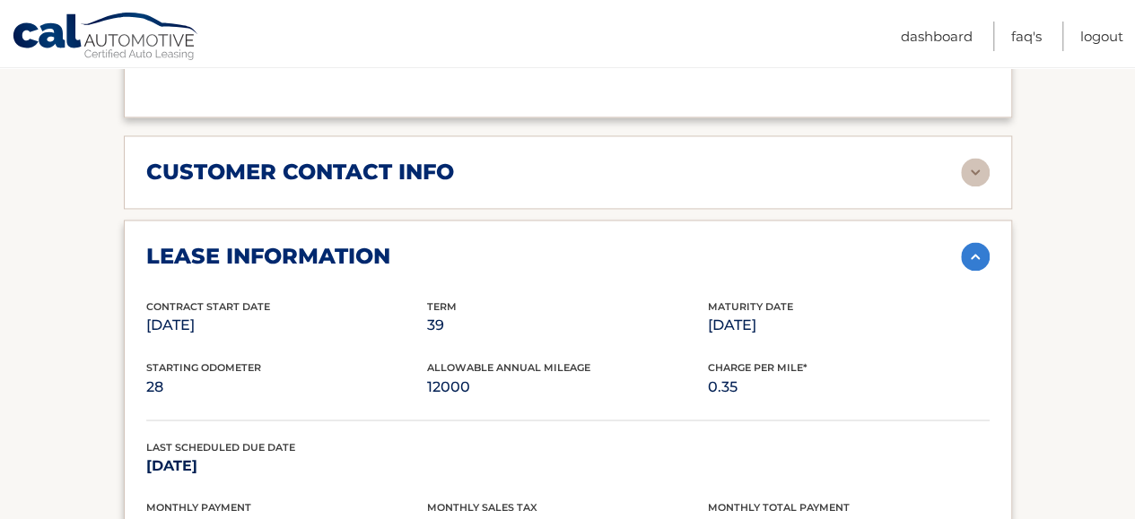
click at [970, 158] on img at bounding box center [975, 172] width 29 height 29
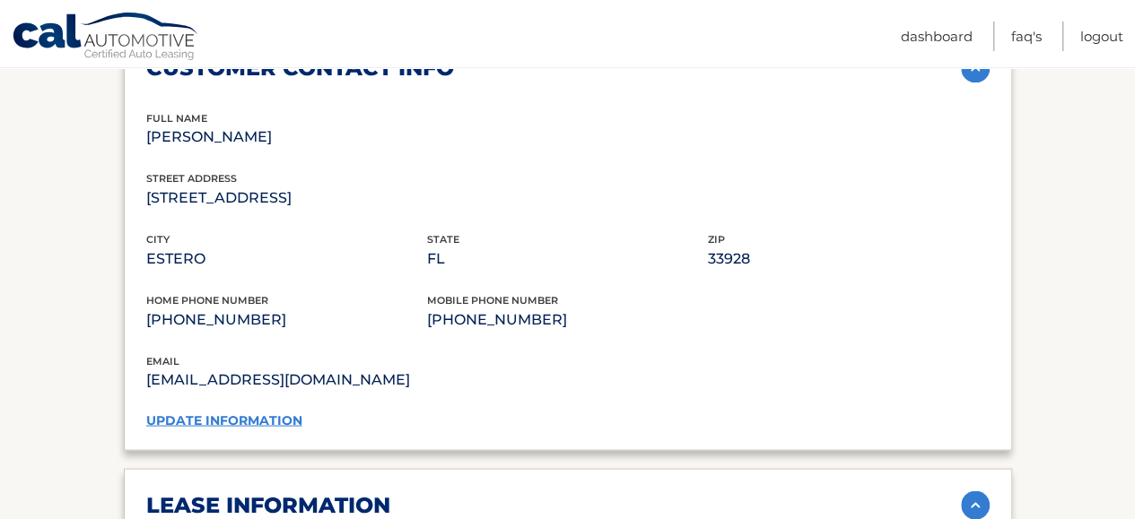
scroll to position [1525, 0]
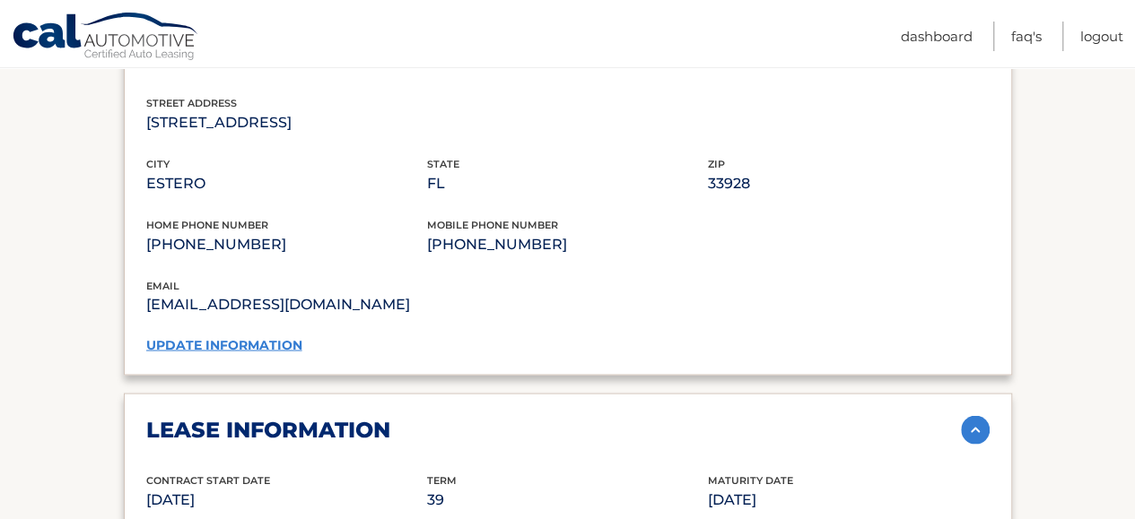
click at [237, 336] on link "update information" at bounding box center [224, 344] width 156 height 16
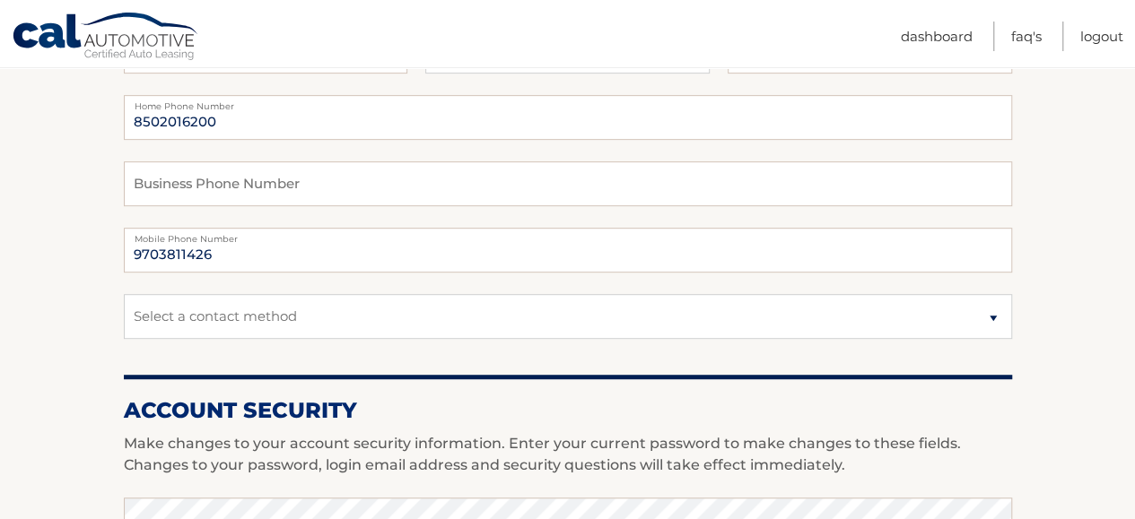
scroll to position [269, 0]
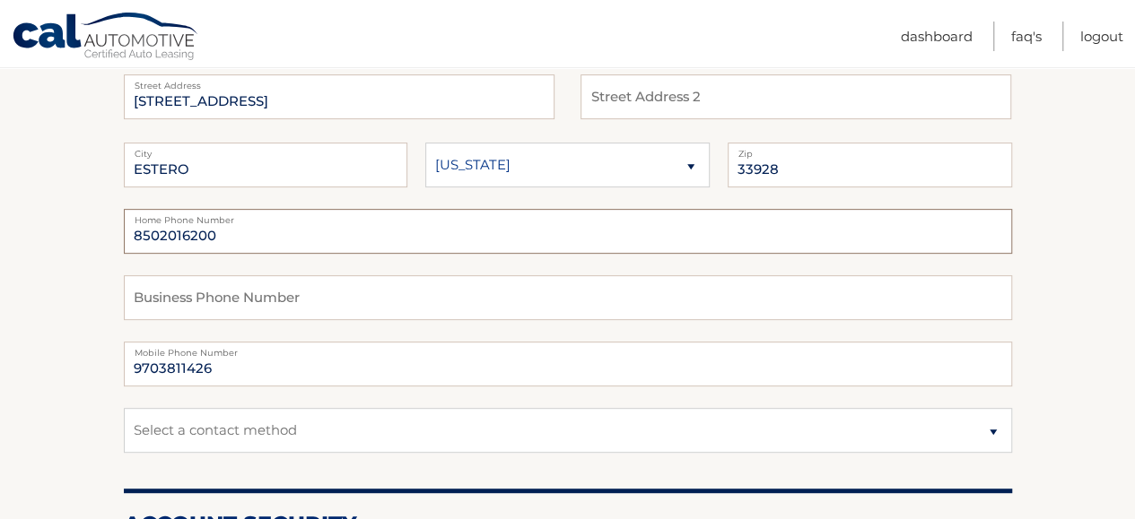
click at [267, 234] on input "8502016200" at bounding box center [568, 231] width 888 height 45
type input "8"
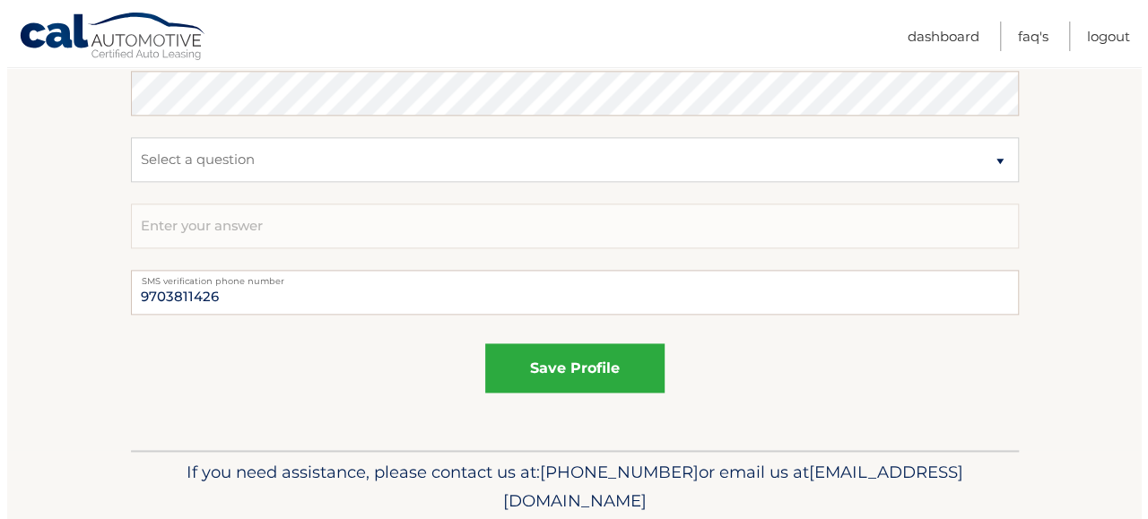
scroll to position [1076, 0]
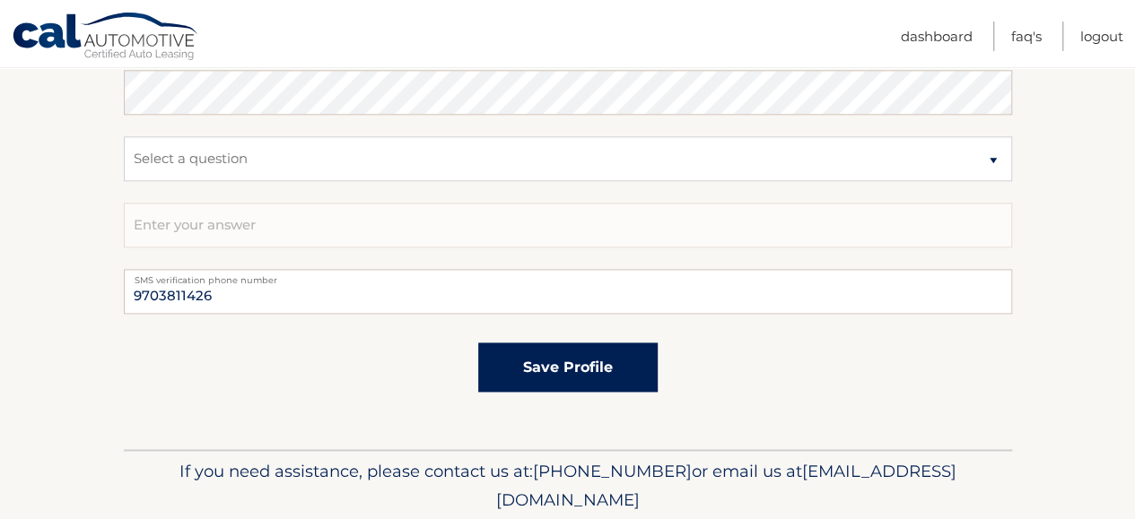
click at [553, 361] on button "save profile" at bounding box center [567, 367] width 179 height 49
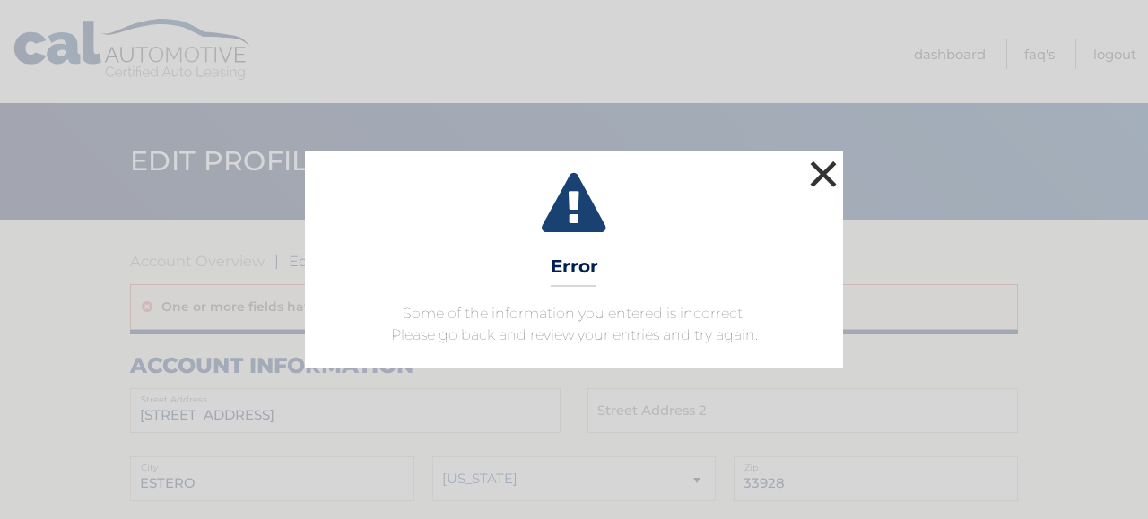
click at [828, 169] on button "×" at bounding box center [823, 174] width 36 height 36
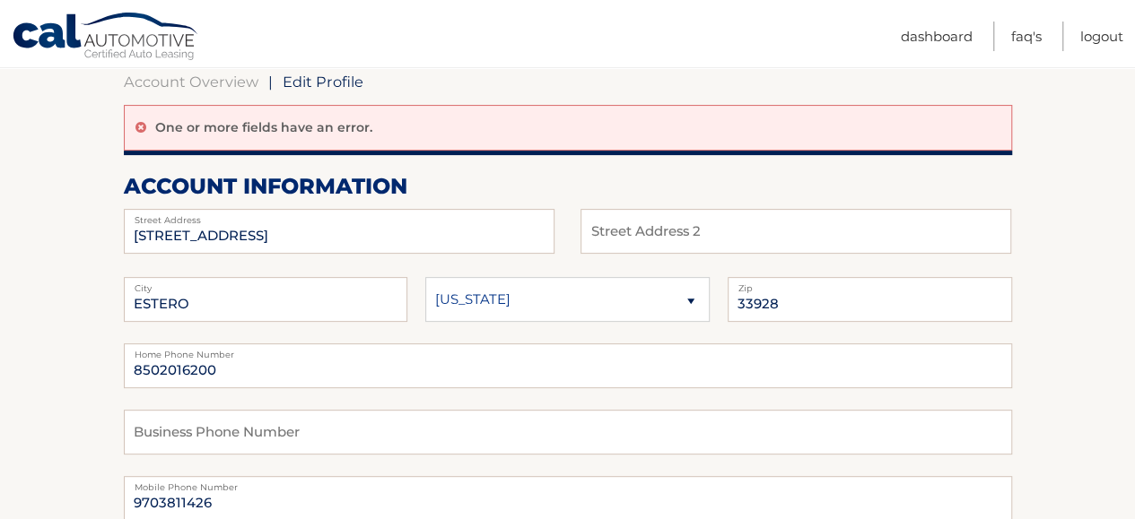
scroll to position [359, 0]
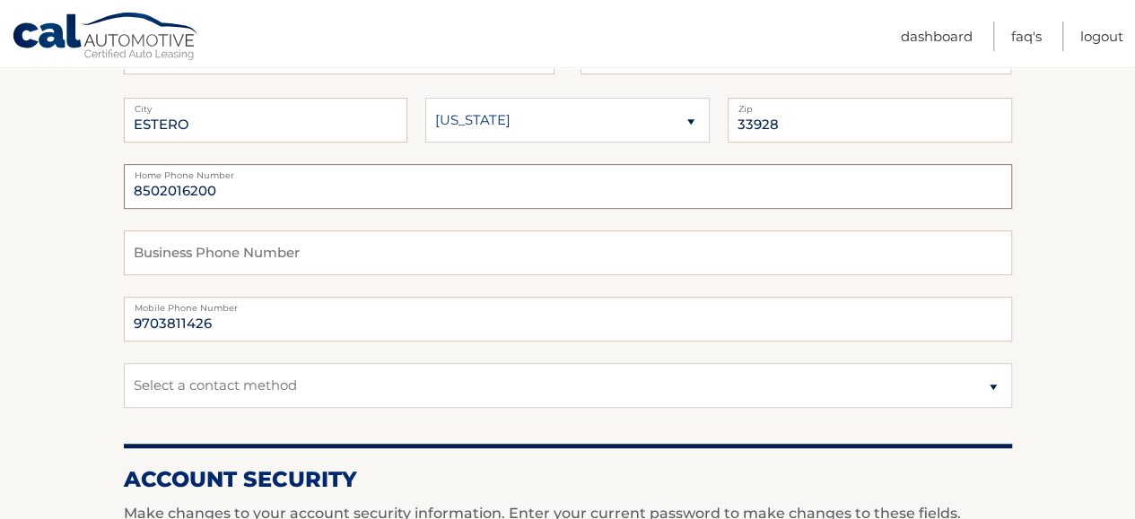
click at [301, 193] on input "8502016200" at bounding box center [568, 186] width 888 height 45
type input "8"
type input "9703811426"
click at [255, 327] on input "9703811426" at bounding box center [568, 319] width 888 height 45
type input "9"
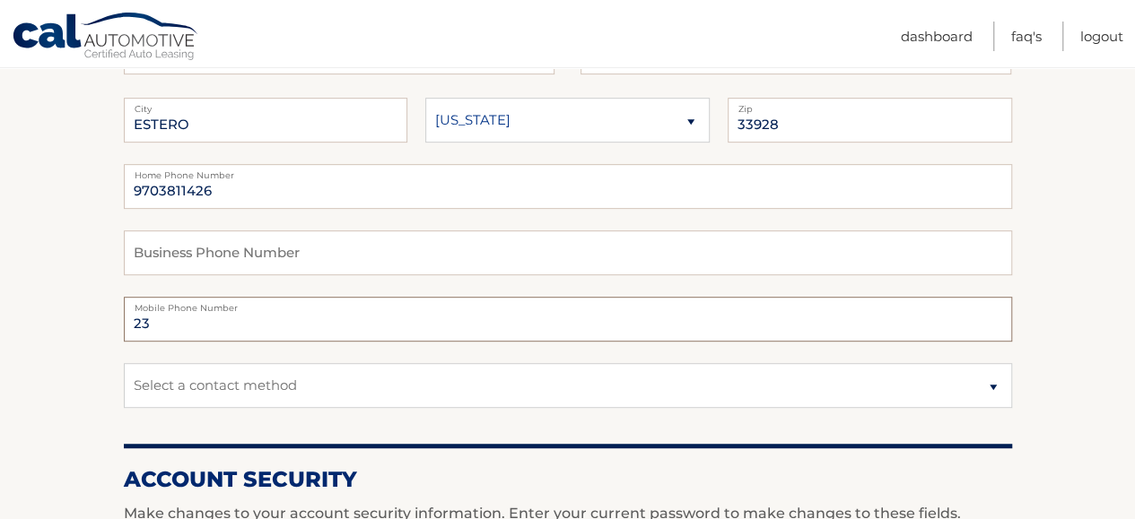
type input "2"
click at [204, 329] on input "text" at bounding box center [568, 319] width 888 height 45
type input "9703811426"
click at [302, 184] on input "9703811426" at bounding box center [568, 186] width 888 height 45
type input "9"
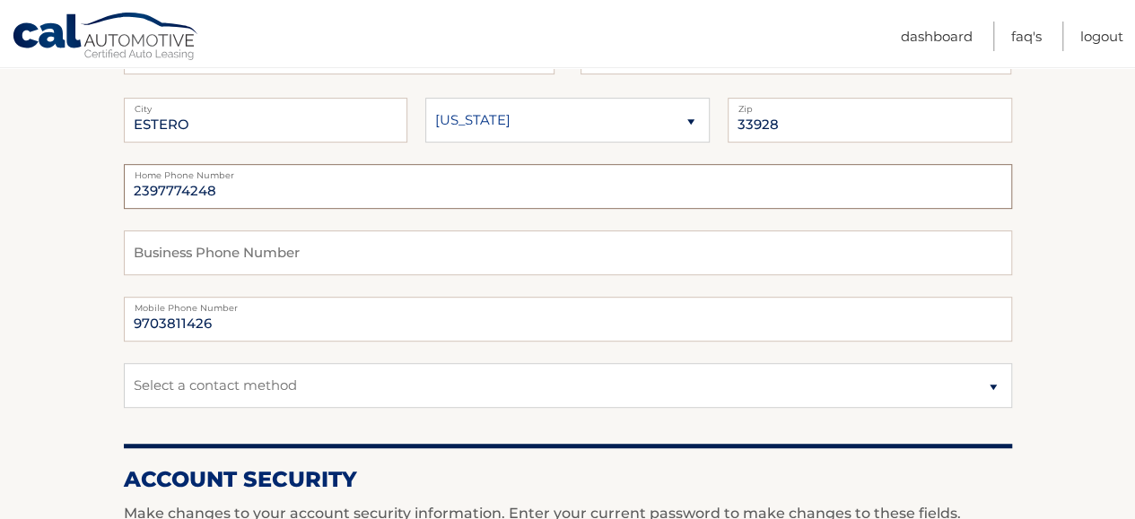
type input "2397774248"
click at [328, 256] on input "text" at bounding box center [568, 253] width 888 height 45
click at [163, 186] on input "2397774248" at bounding box center [568, 186] width 888 height 45
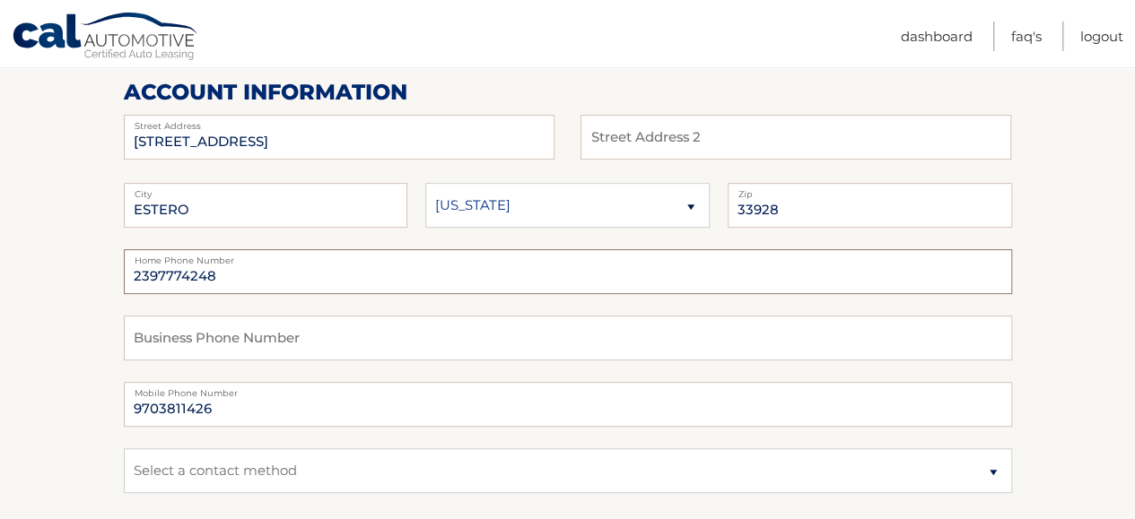
scroll to position [269, 0]
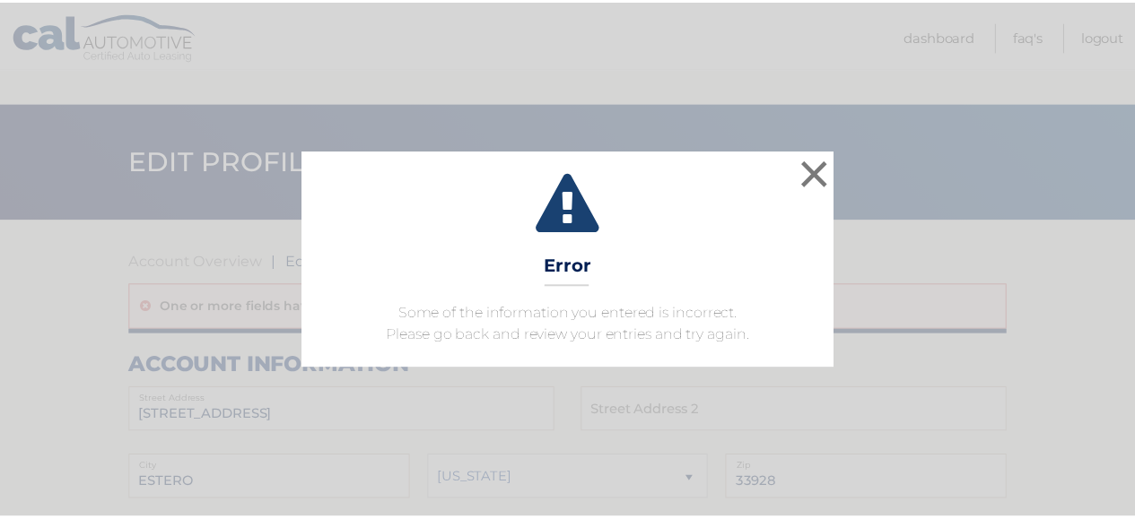
scroll to position [1076, 0]
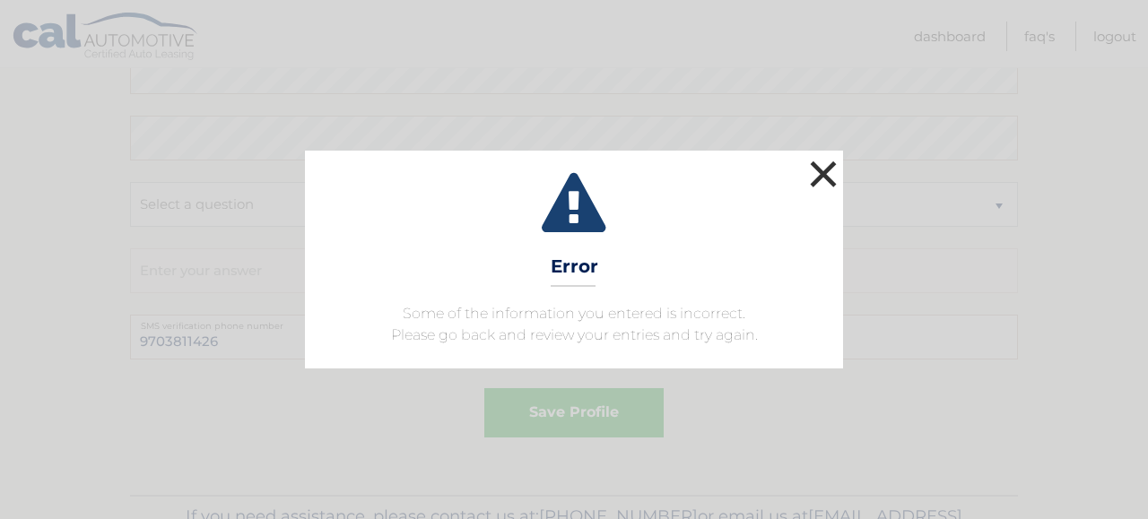
click at [824, 177] on button "×" at bounding box center [823, 174] width 36 height 36
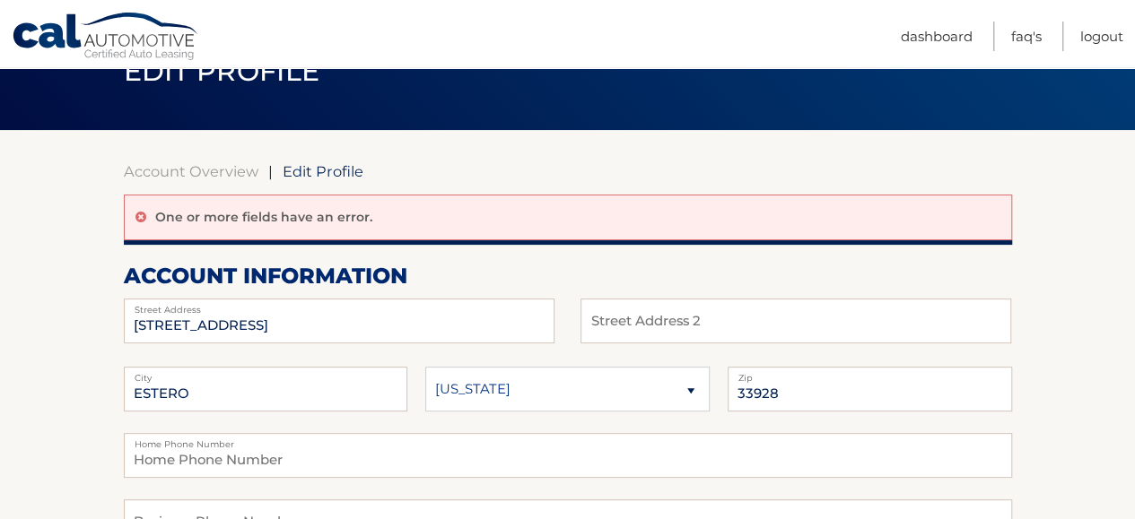
scroll to position [0, 0]
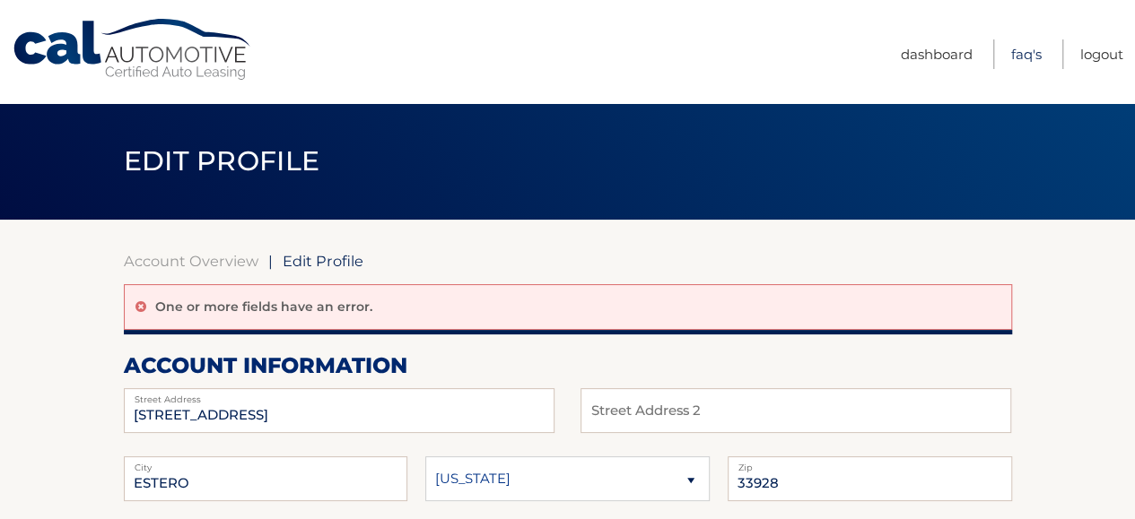
click at [1023, 54] on link "FAQ's" at bounding box center [1026, 54] width 30 height 30
